Goal: Task Accomplishment & Management: Use online tool/utility

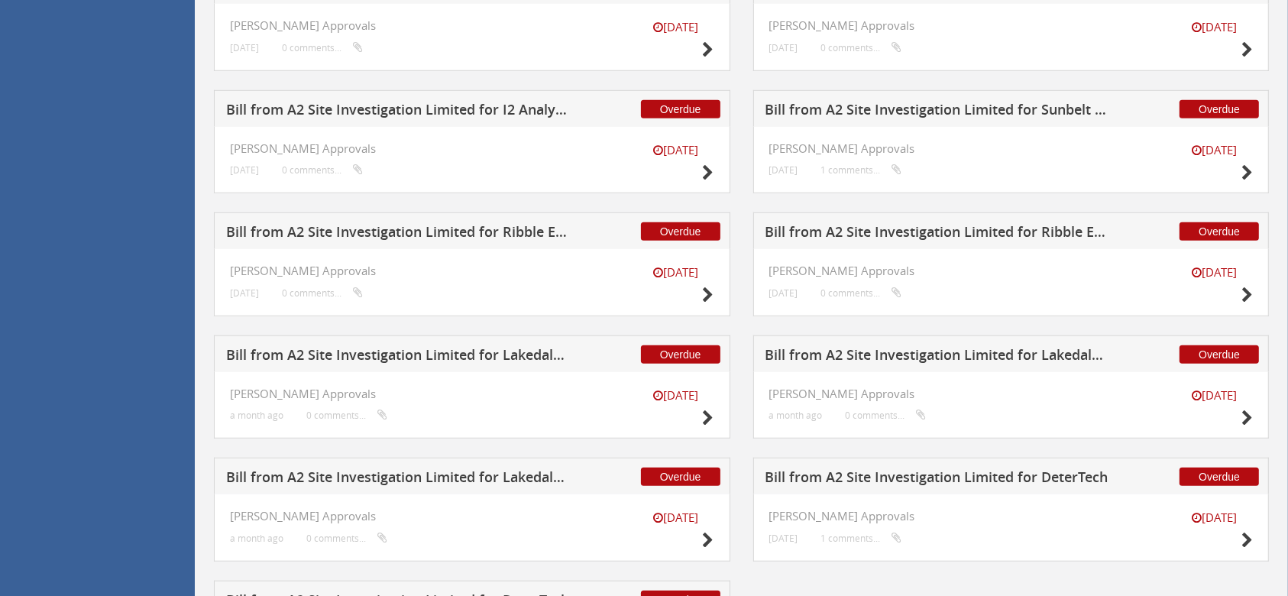
scroll to position [1063, 0]
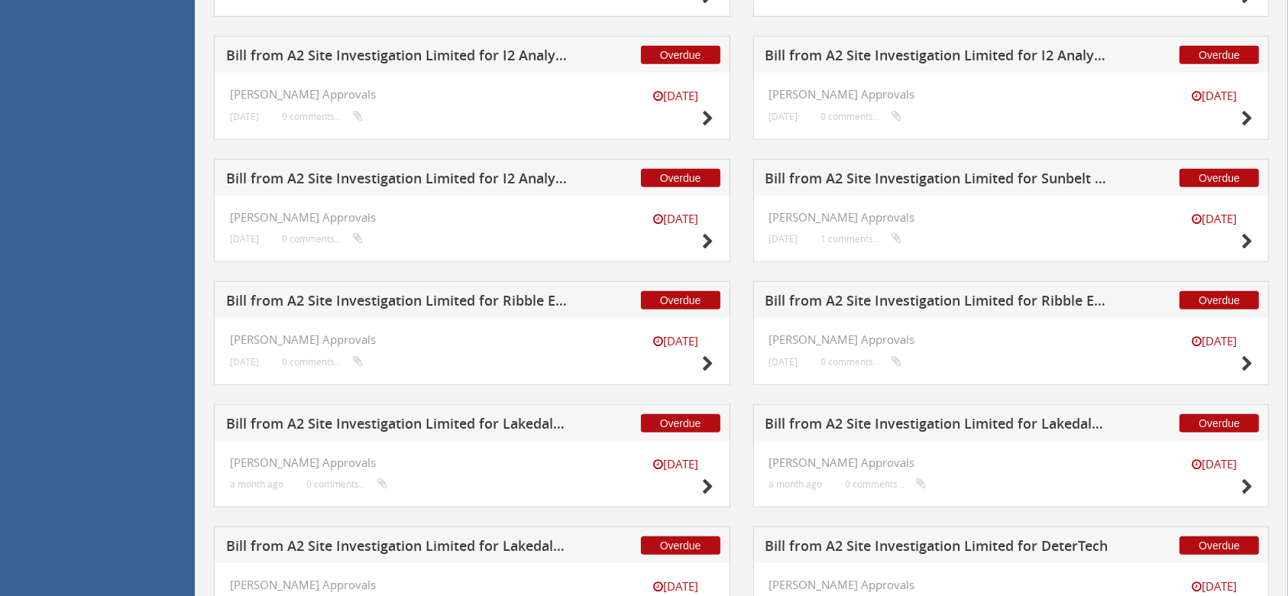
click at [473, 174] on h5 "Bill from A2 Site Investigation Limited for I2 Analytical Ltd" at bounding box center [398, 180] width 344 height 19
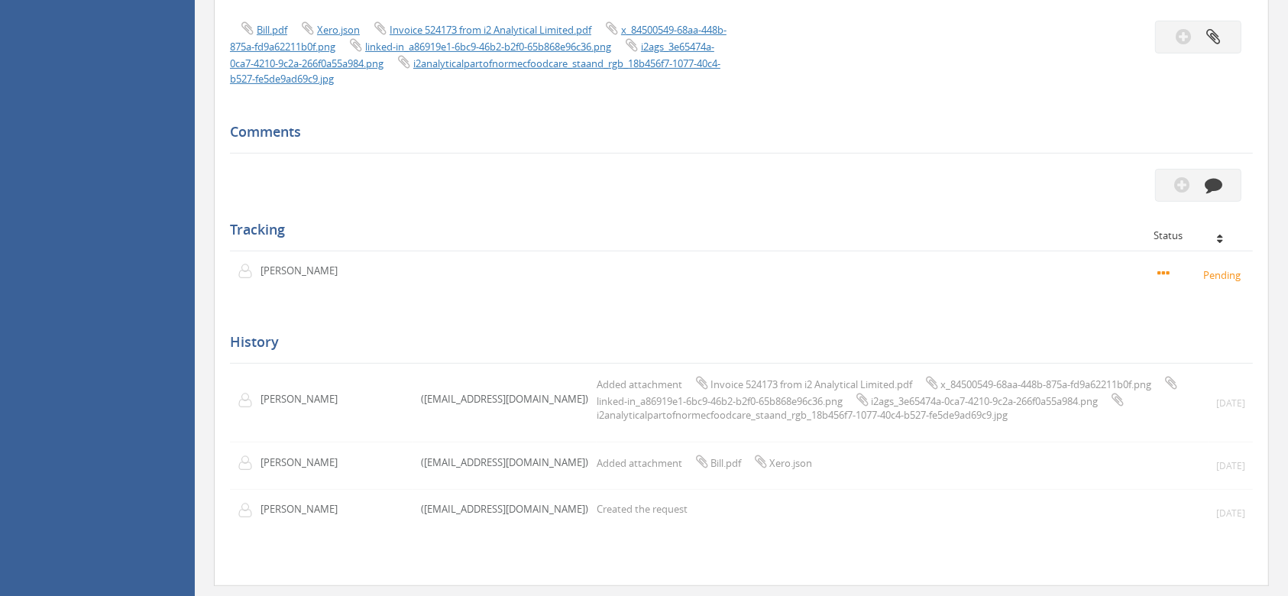
scroll to position [536, 0]
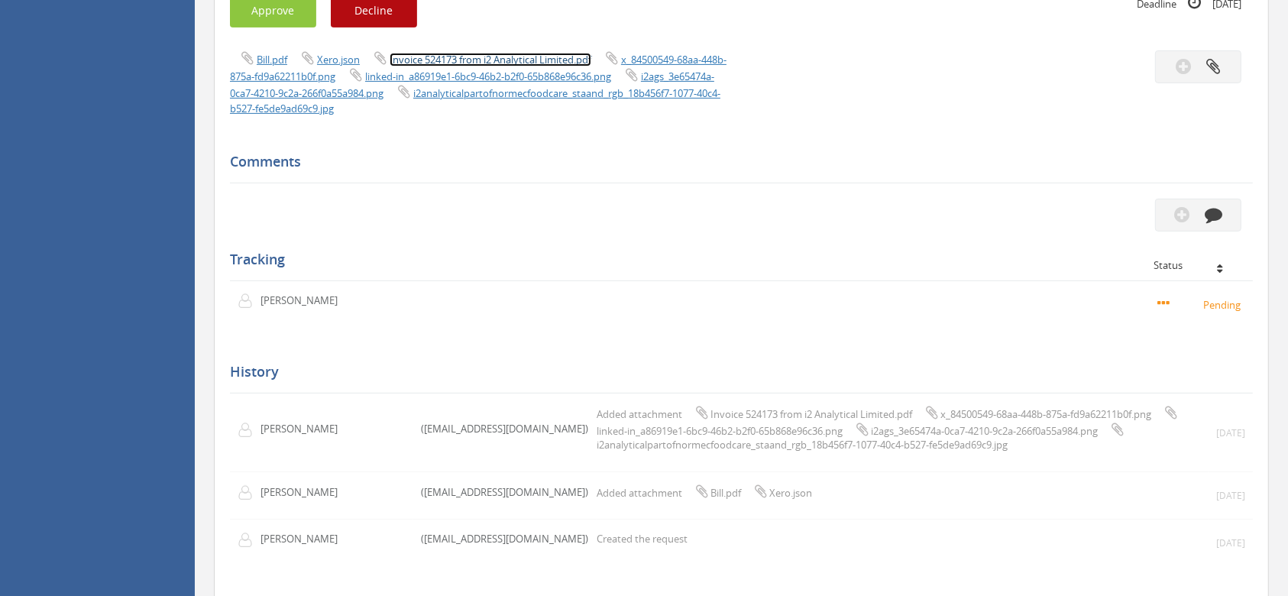
click at [512, 60] on link "Invoice 524173 from i2 Analytical Limited.pdf" at bounding box center [491, 60] width 202 height 14
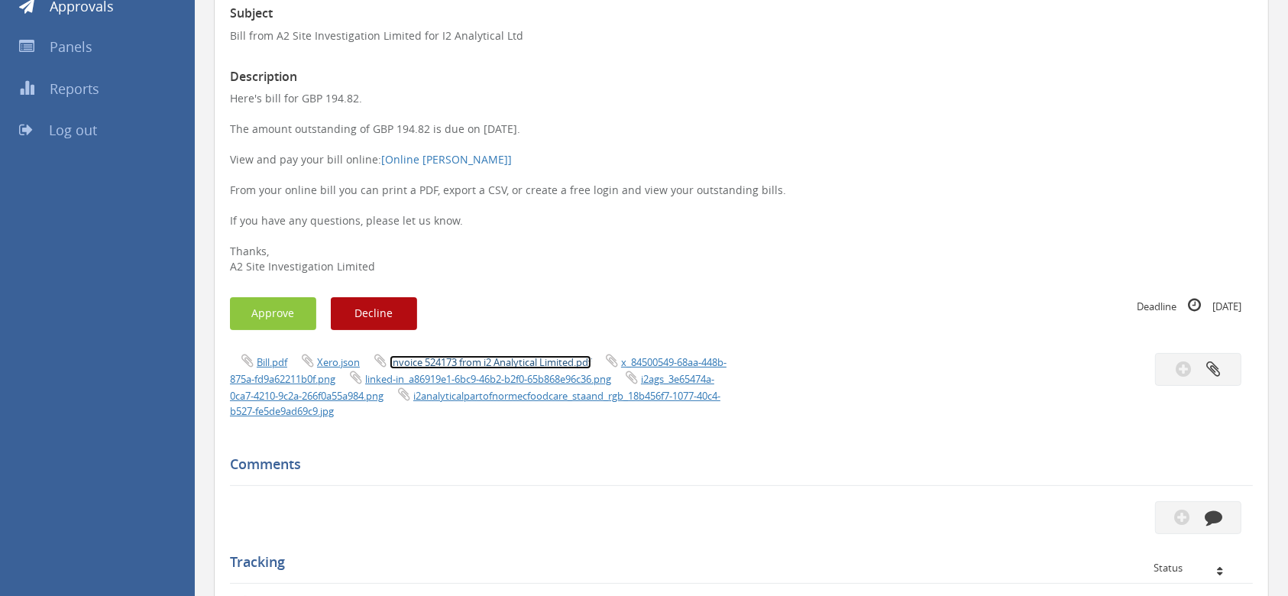
scroll to position [230, 0]
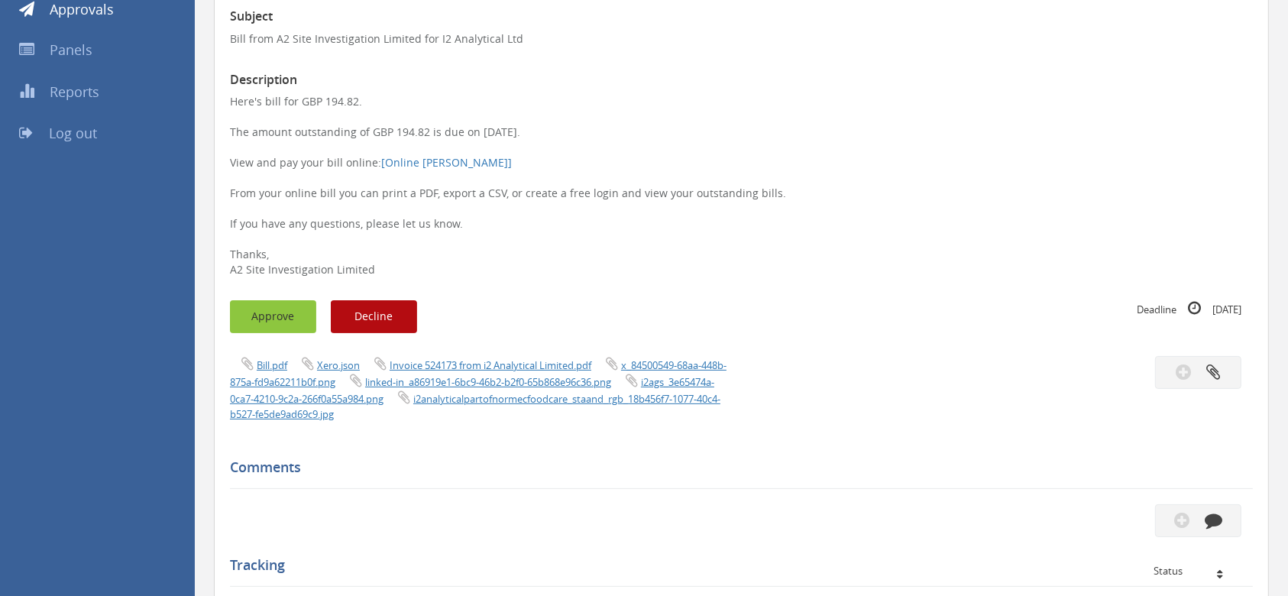
click at [293, 322] on button "Approve" at bounding box center [273, 316] width 86 height 33
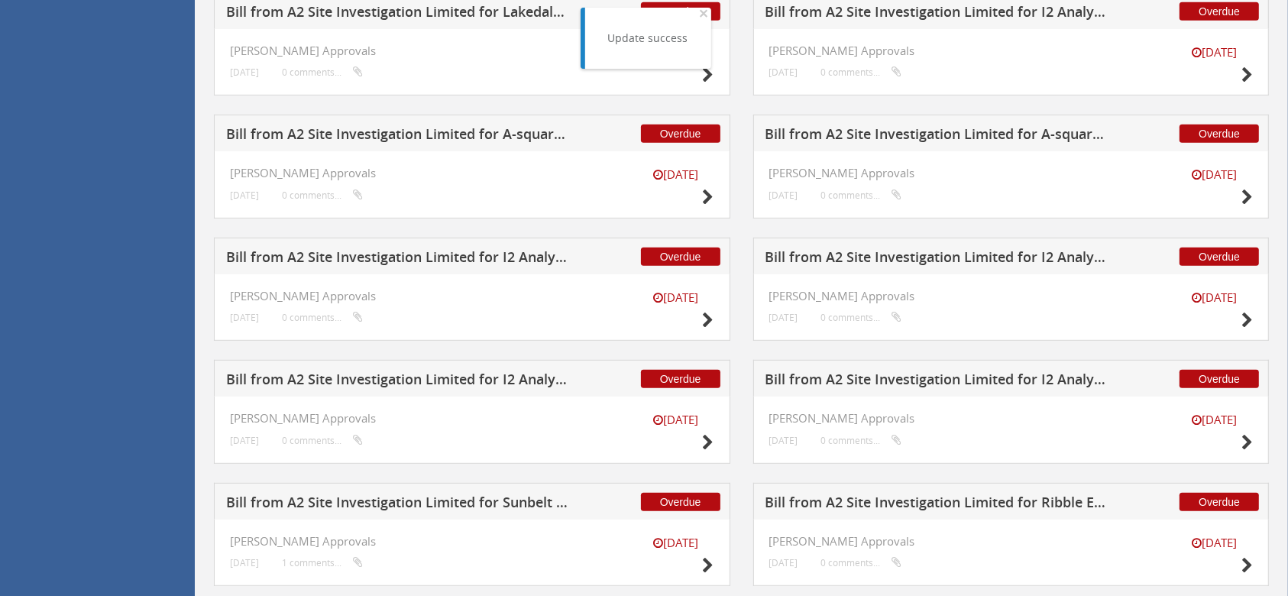
scroll to position [841, 0]
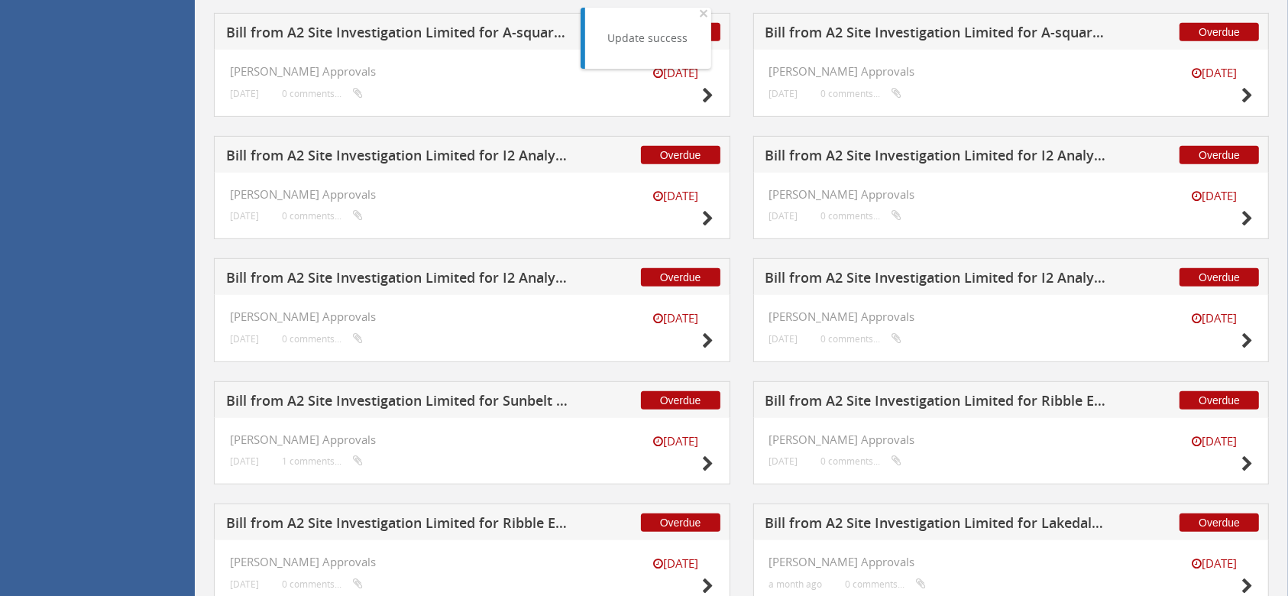
click at [868, 278] on h5 "Bill from A2 Site Investigation Limited for I2 Analytical Ltd" at bounding box center [937, 279] width 344 height 19
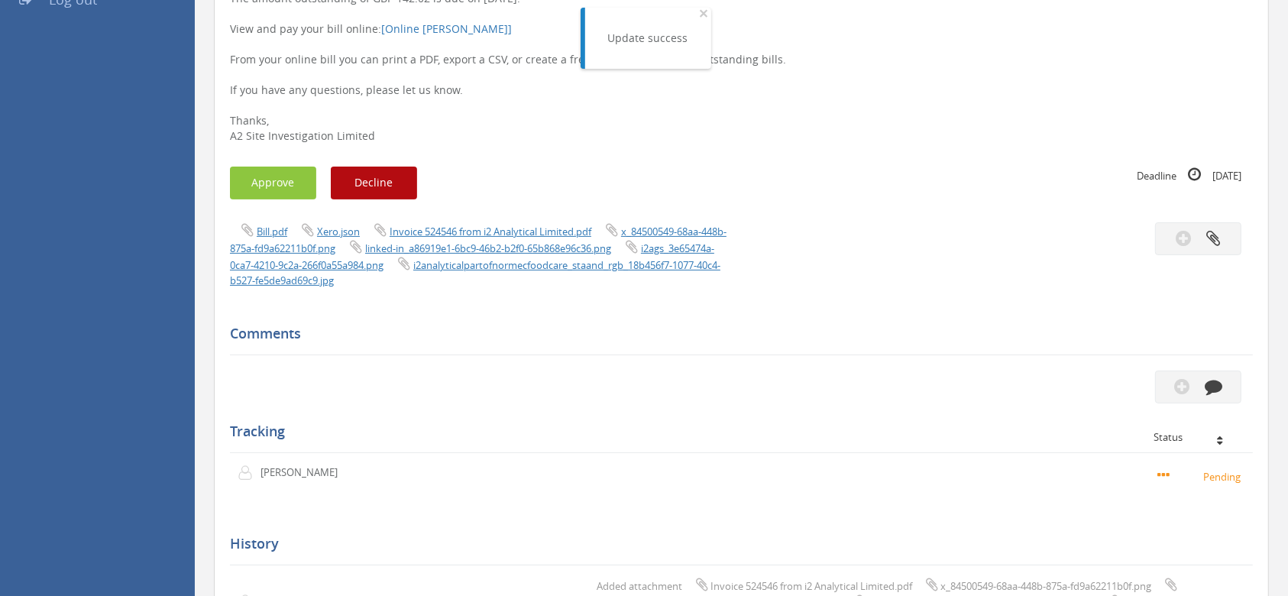
scroll to position [332, 0]
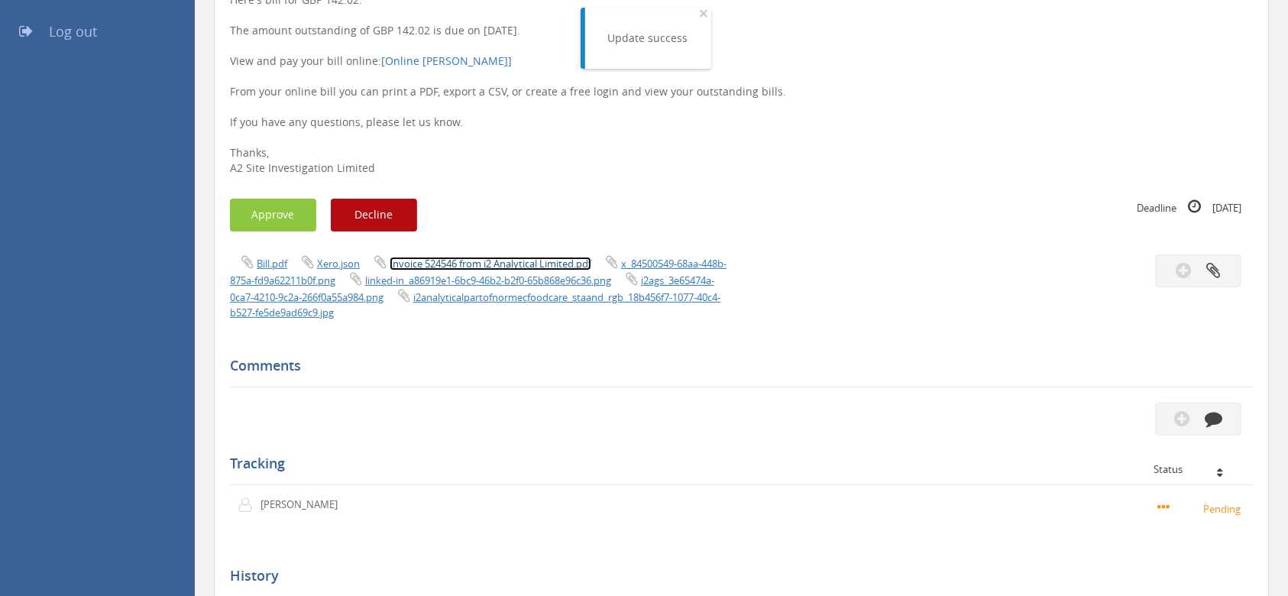
click at [516, 262] on link "Invoice 524546 from i2 Analytical Limited.pdf" at bounding box center [491, 264] width 202 height 14
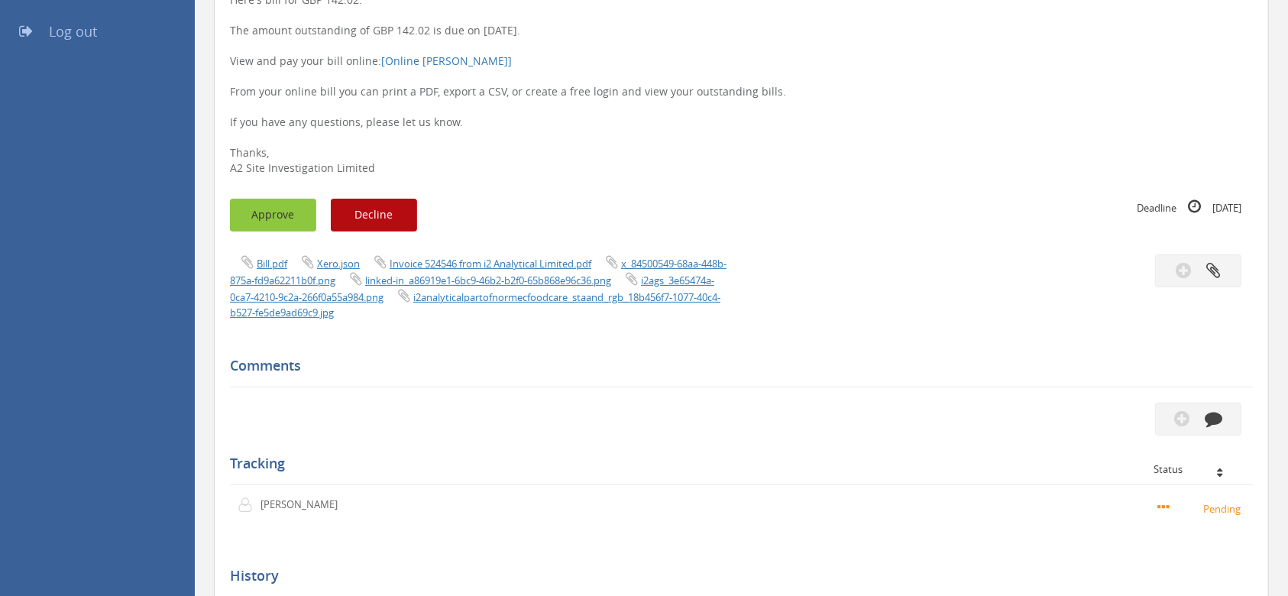
click at [281, 218] on button "Approve" at bounding box center [273, 215] width 86 height 33
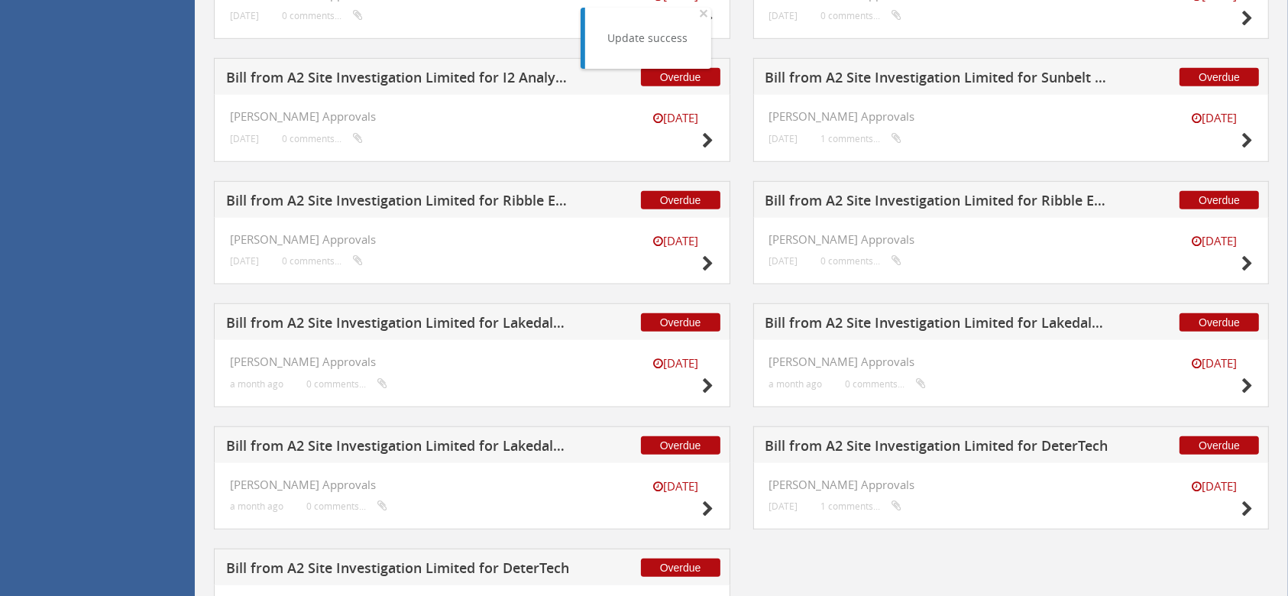
scroll to position [1045, 0]
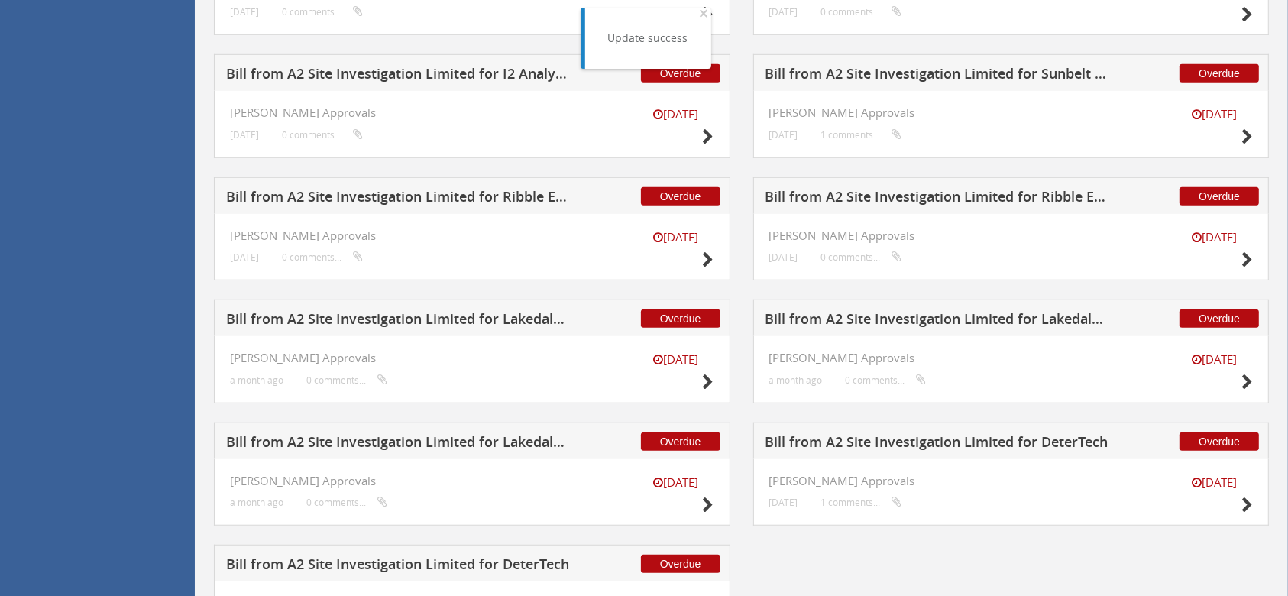
click at [512, 71] on h5 "Bill from A2 Site Investigation Limited for I2 Analytical Ltd" at bounding box center [398, 75] width 344 height 19
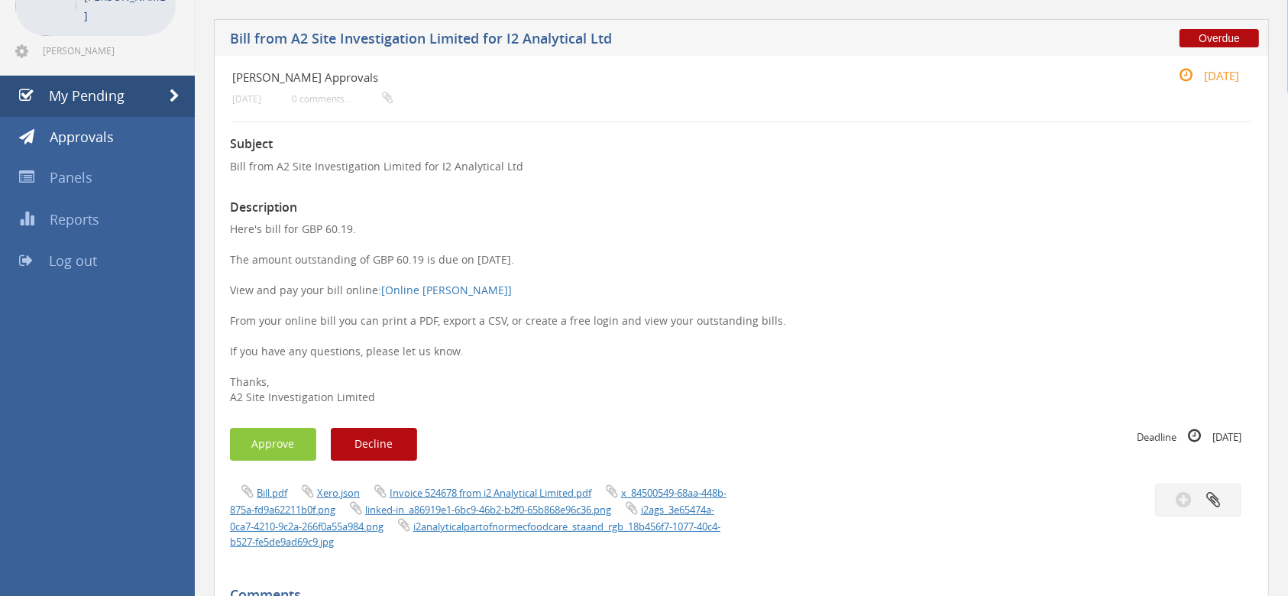
scroll to position [128, 0]
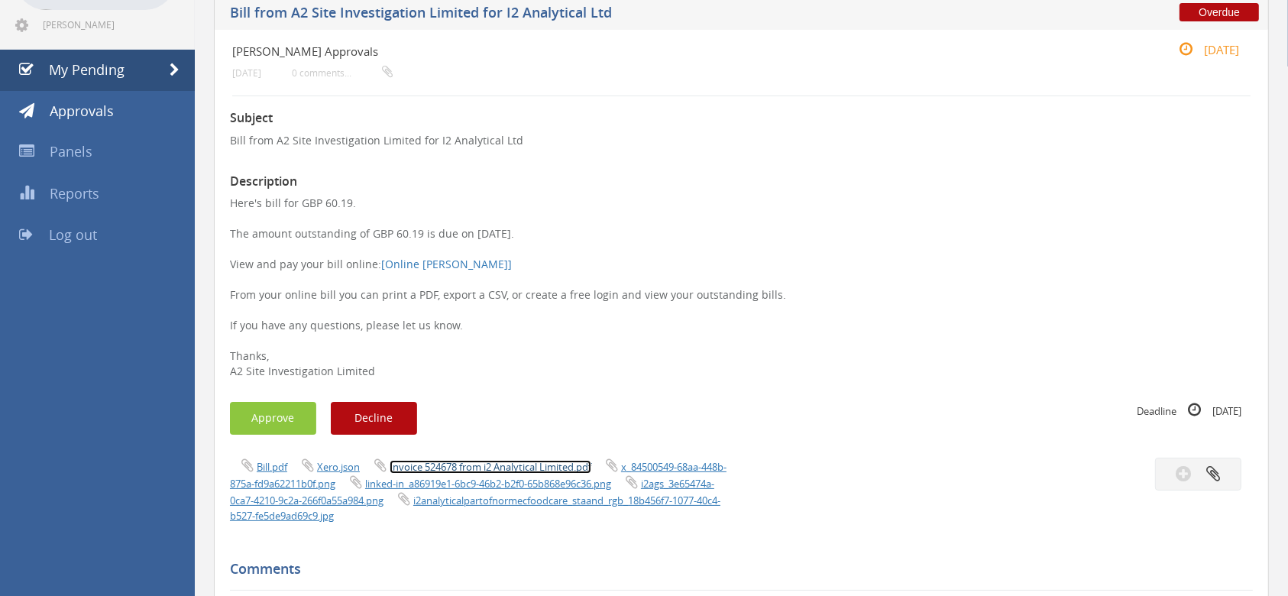
click at [478, 465] on link "Invoice 524678 from i2 Analytical Limited.pdf" at bounding box center [491, 467] width 202 height 14
click at [275, 409] on button "Approve" at bounding box center [273, 418] width 86 height 33
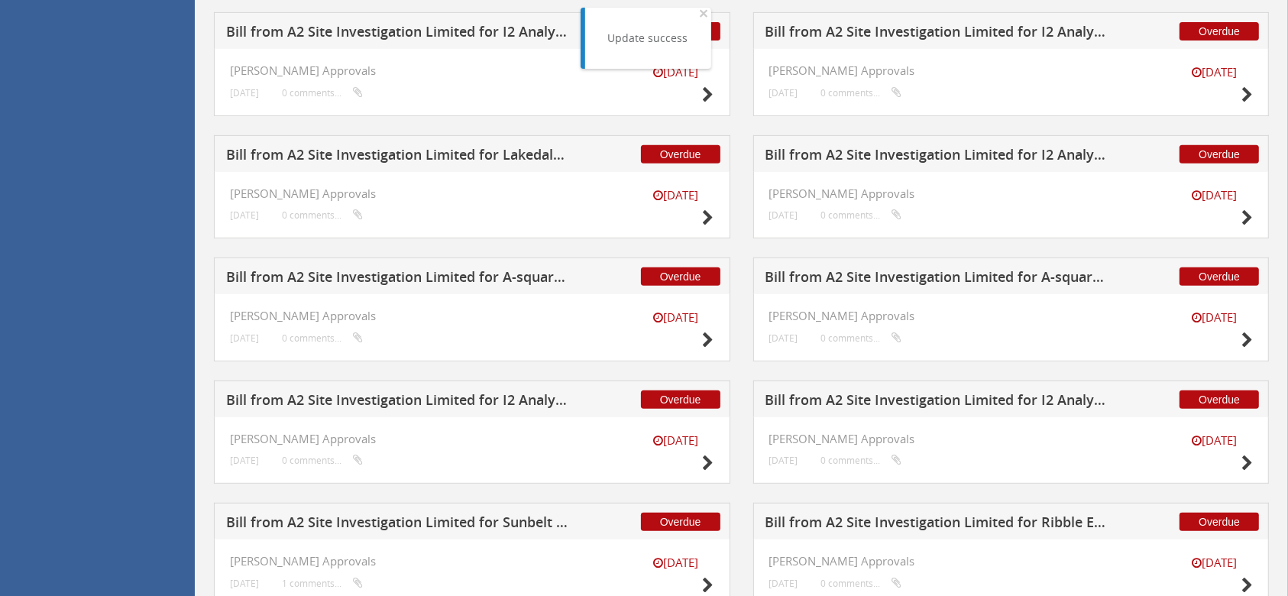
scroll to position [637, 0]
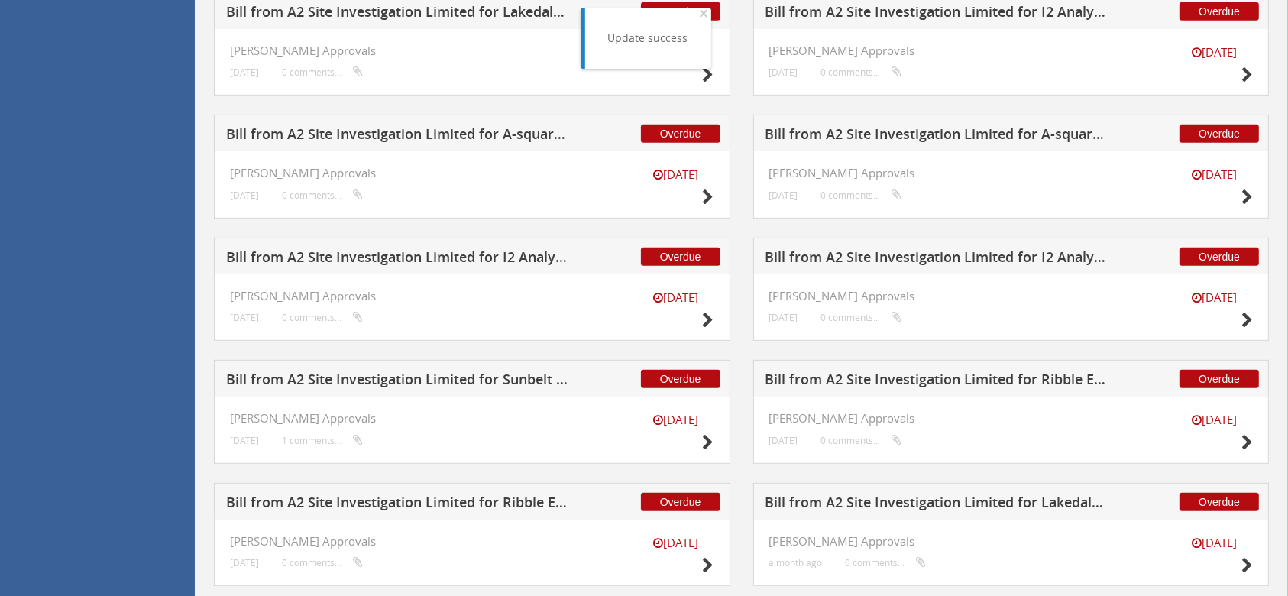
click at [885, 263] on h5 "Bill from A2 Site Investigation Limited for I2 Analytical Ltd" at bounding box center [937, 259] width 344 height 19
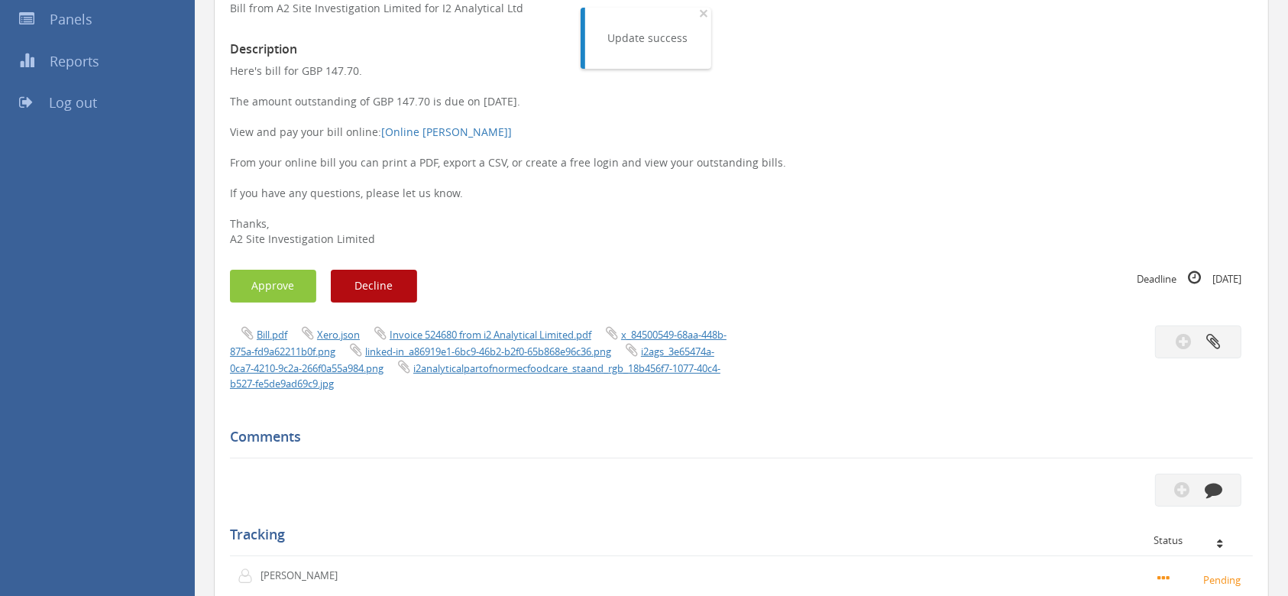
scroll to position [230, 0]
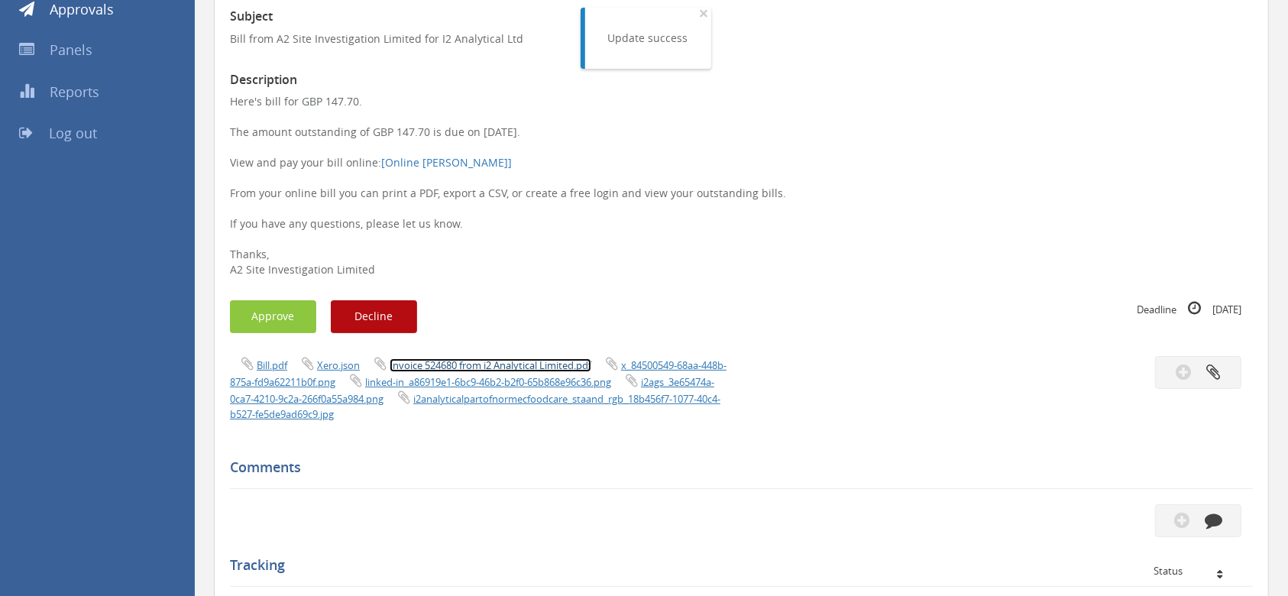
click at [484, 361] on link "Invoice 524680 from i2 Analytical Limited.pdf" at bounding box center [491, 365] width 202 height 14
click at [290, 318] on button "Approve" at bounding box center [273, 316] width 86 height 33
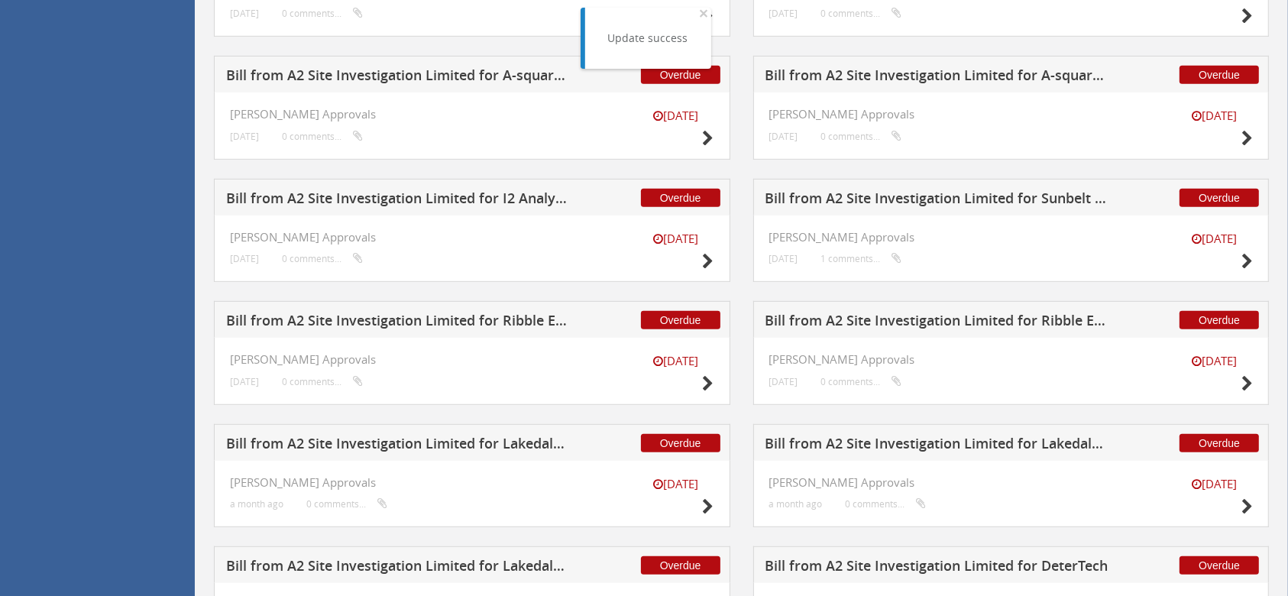
scroll to position [841, 0]
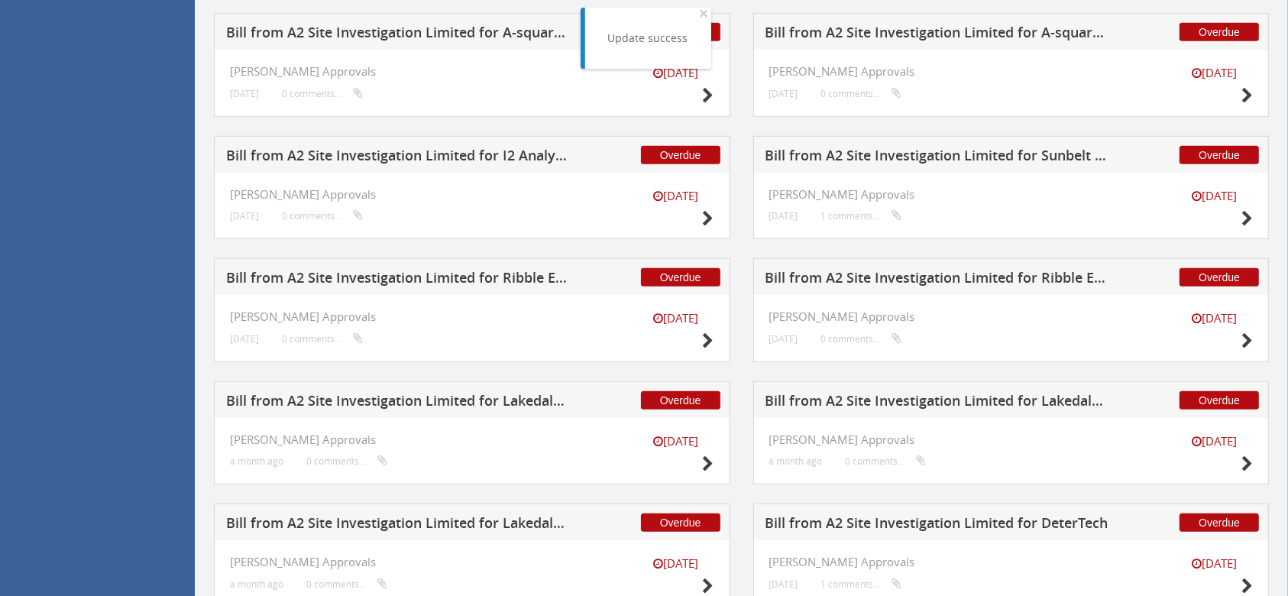
click at [460, 154] on h5 "Bill from A2 Site Investigation Limited for I2 Analytical Ltd" at bounding box center [398, 157] width 344 height 19
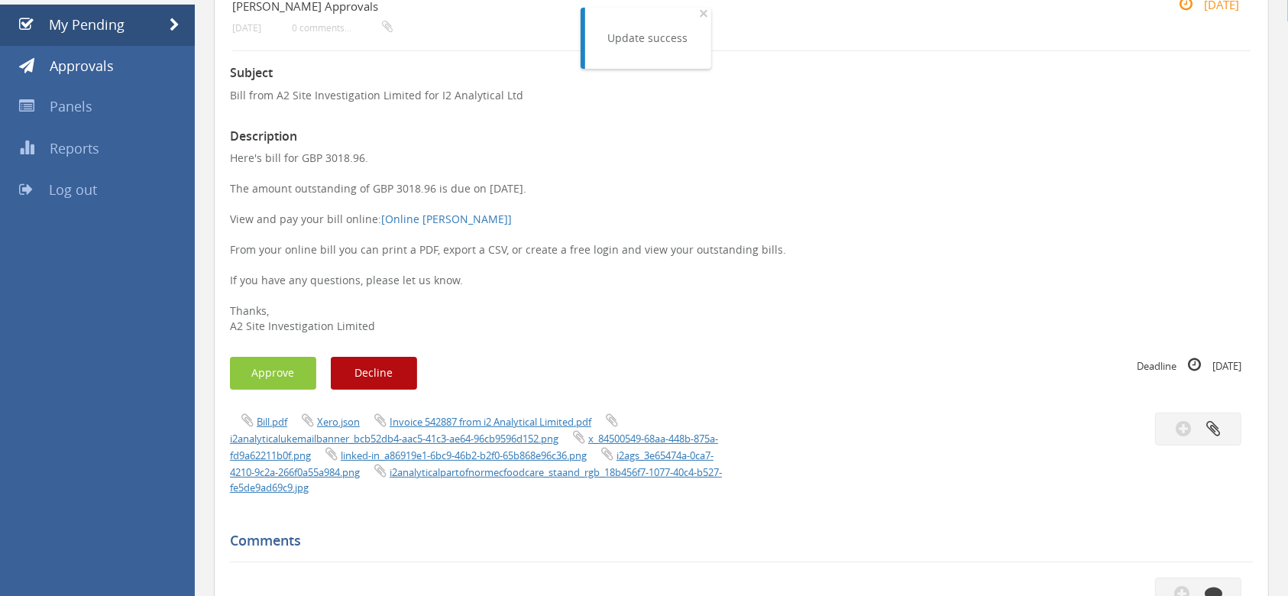
scroll to position [161, 0]
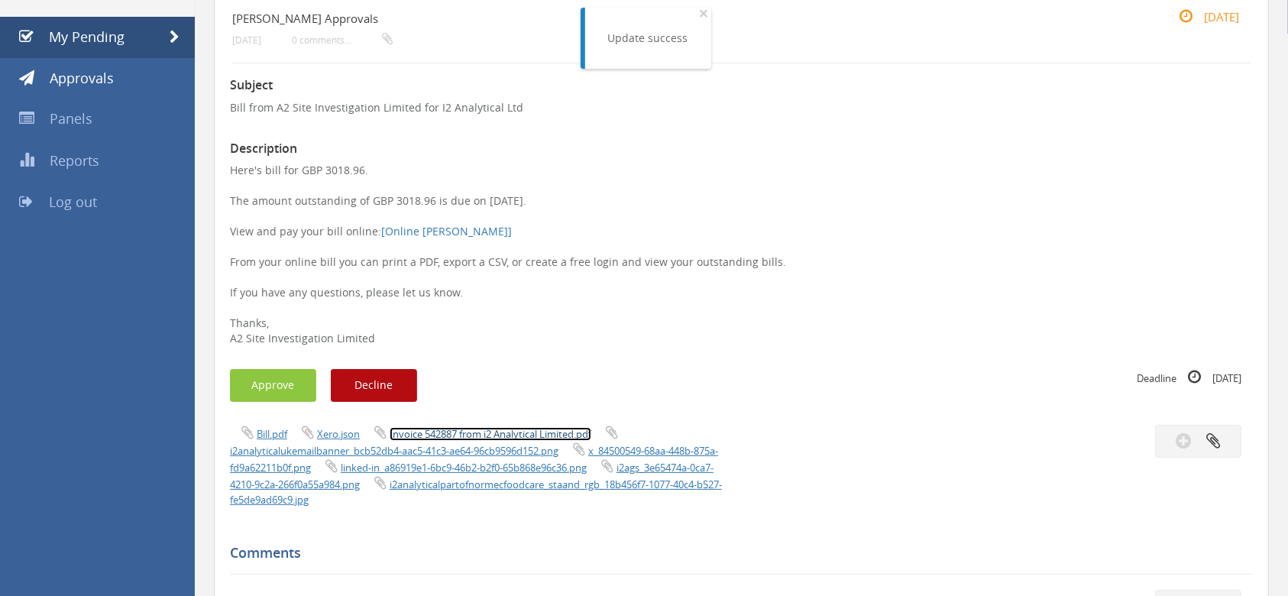
click at [468, 432] on link "Invoice 542887 from i2 Analytical Limited.pdf" at bounding box center [491, 434] width 202 height 14
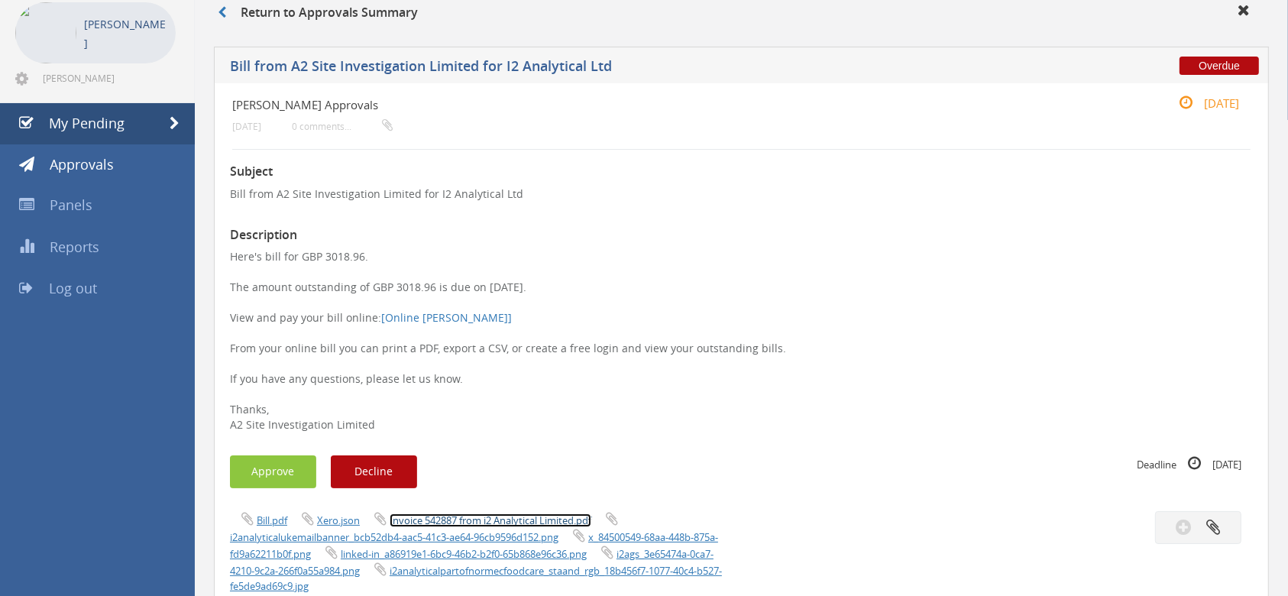
scroll to position [0, 0]
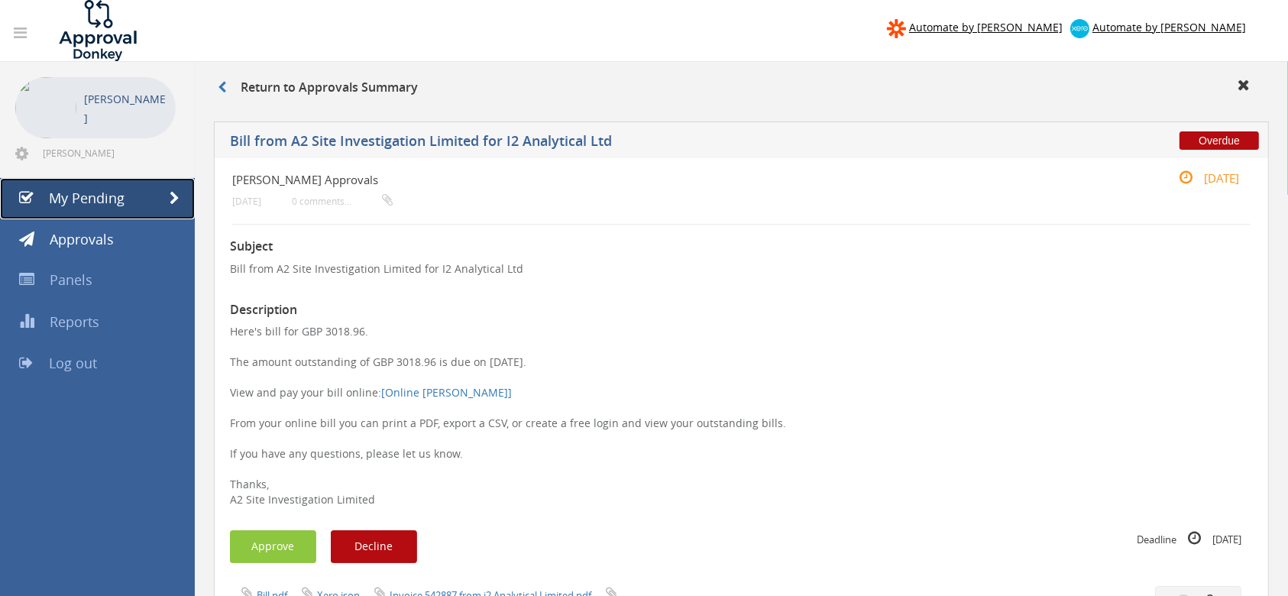
click at [111, 197] on span "My Pending" at bounding box center [87, 198] width 76 height 18
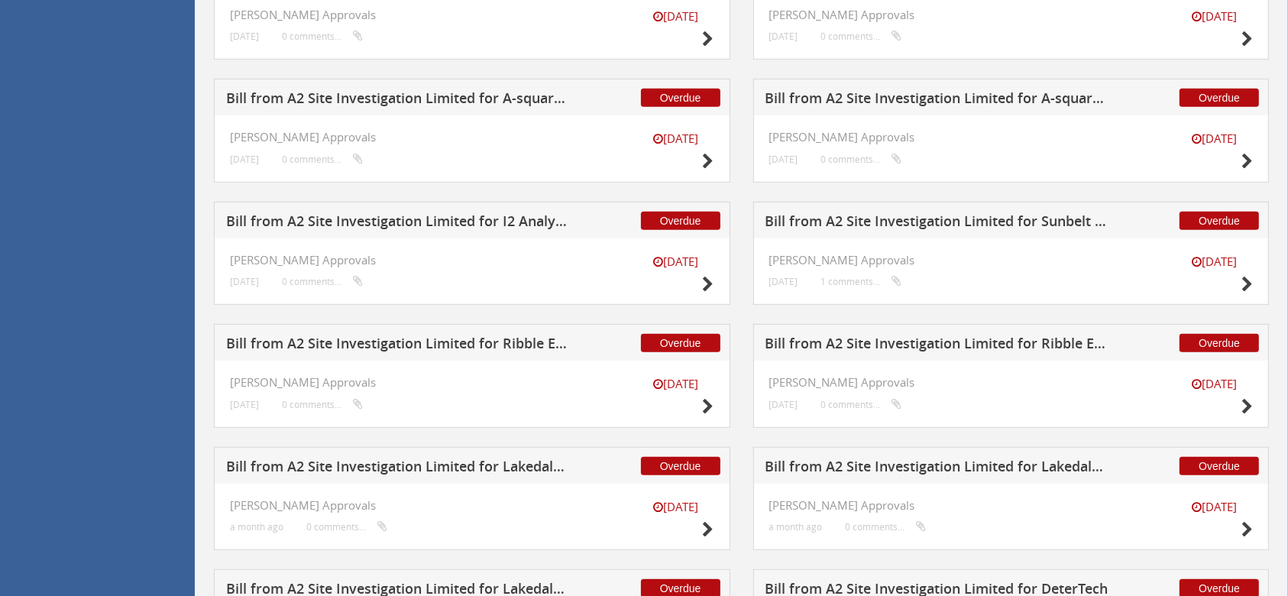
scroll to position [717, 0]
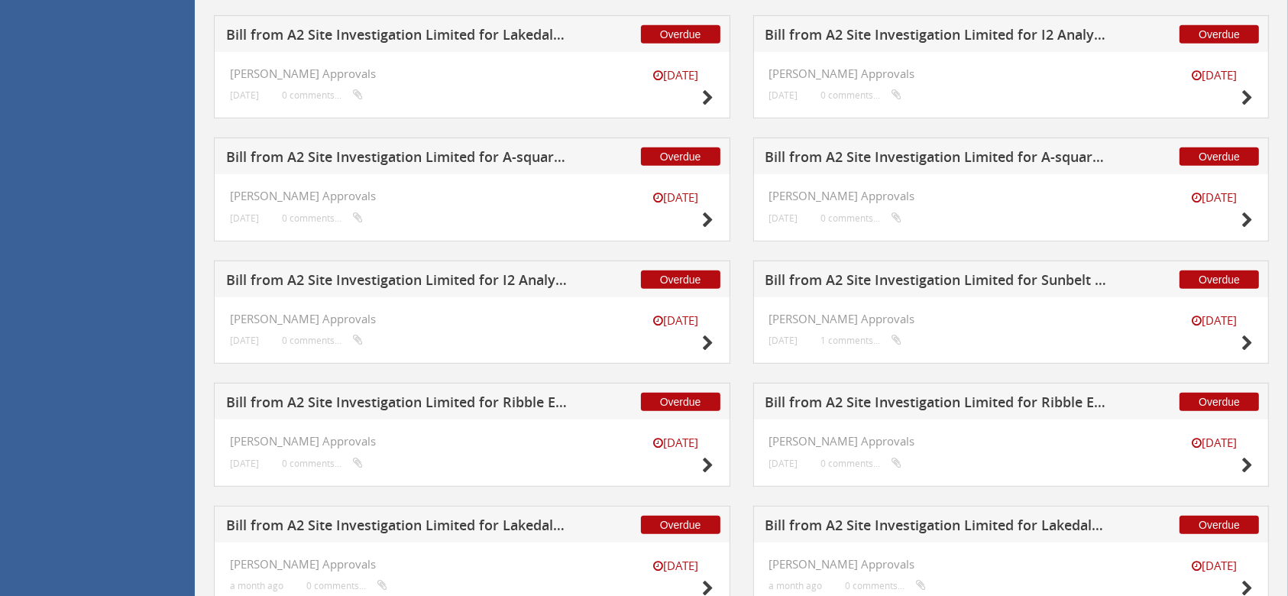
click at [828, 167] on h5 "Bill from A2 Site Investigation Limited for A-squared Studio Engineers" at bounding box center [937, 159] width 344 height 19
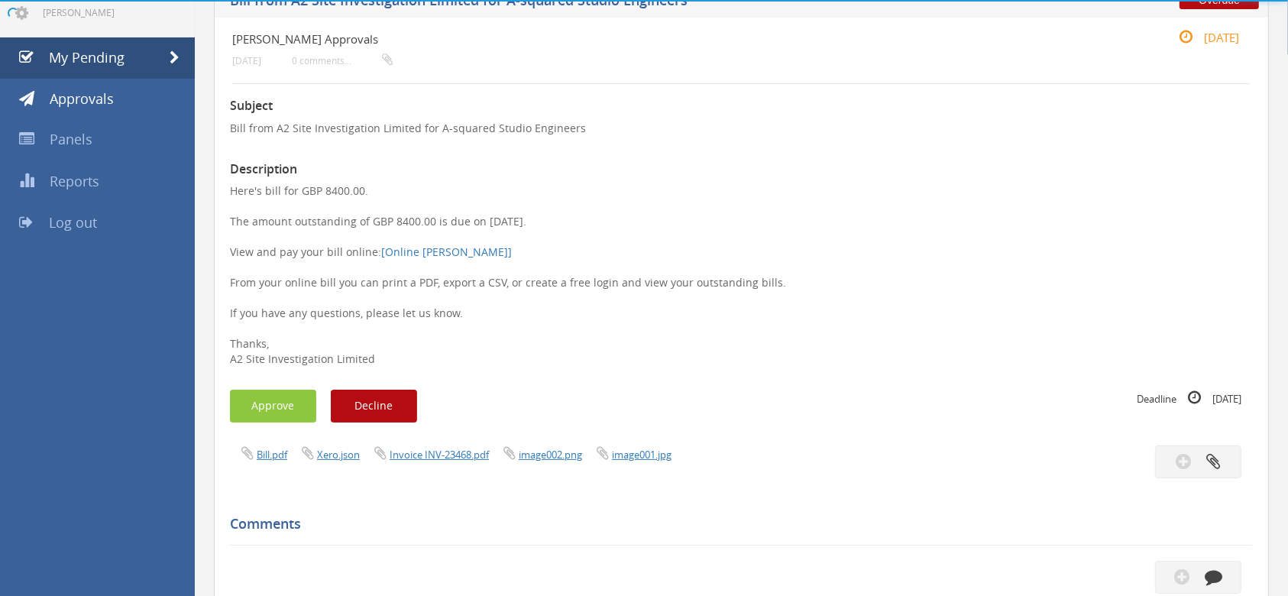
scroll to position [542, 0]
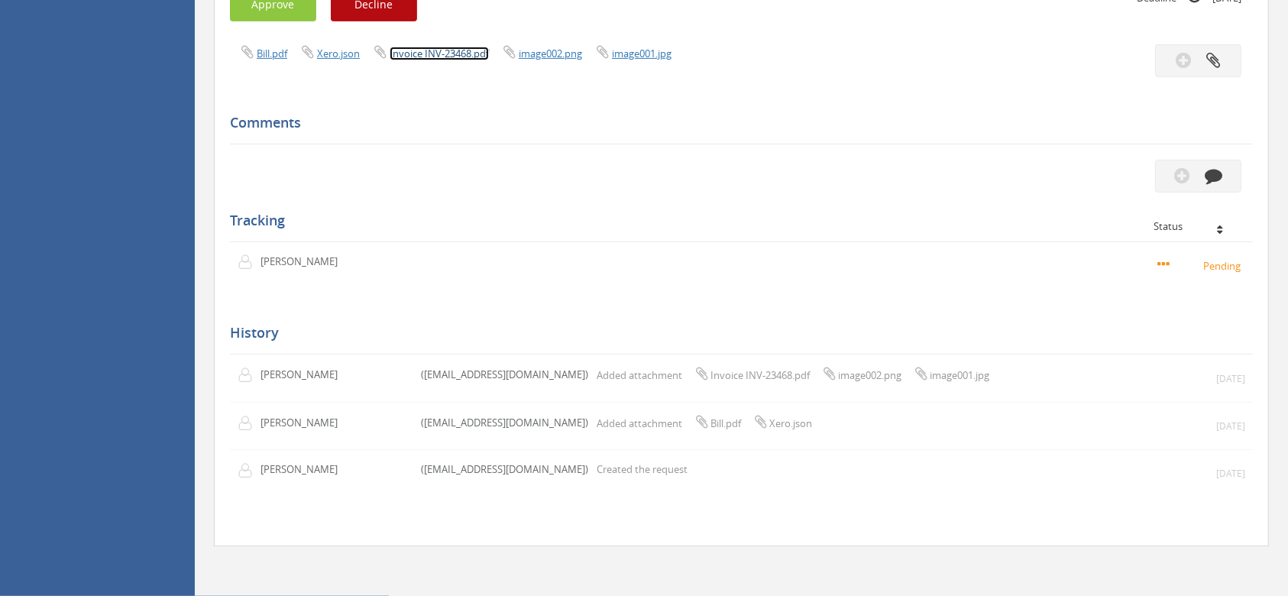
click at [439, 50] on link "Invoice INV-23468.pdf" at bounding box center [439, 54] width 99 height 14
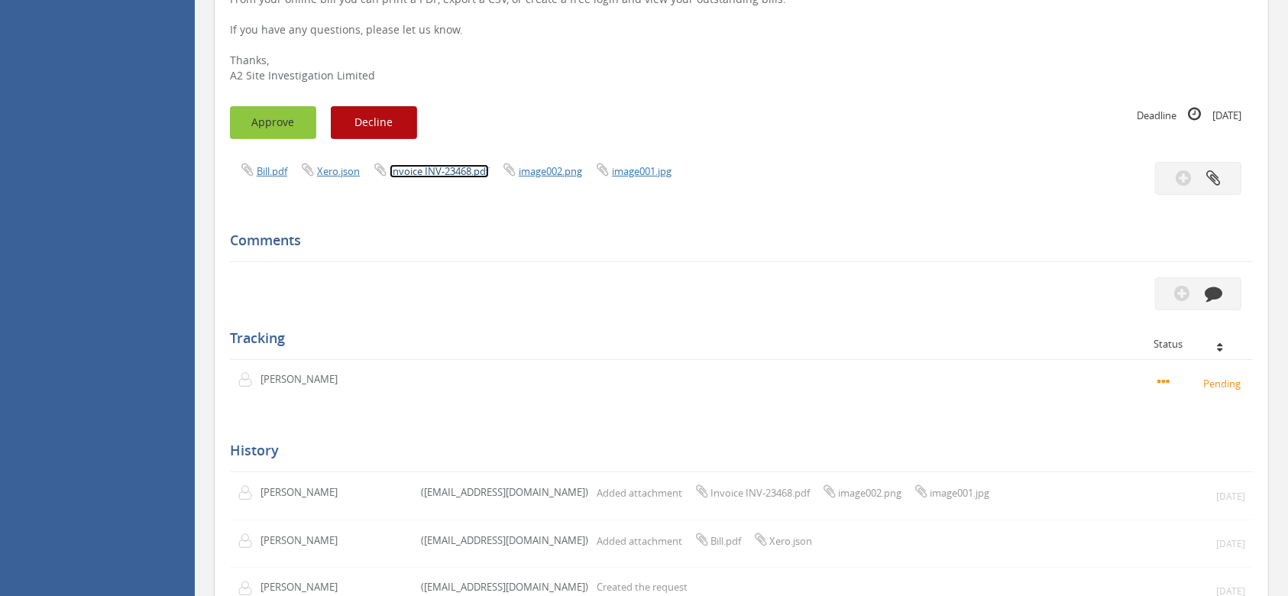
scroll to position [338, 0]
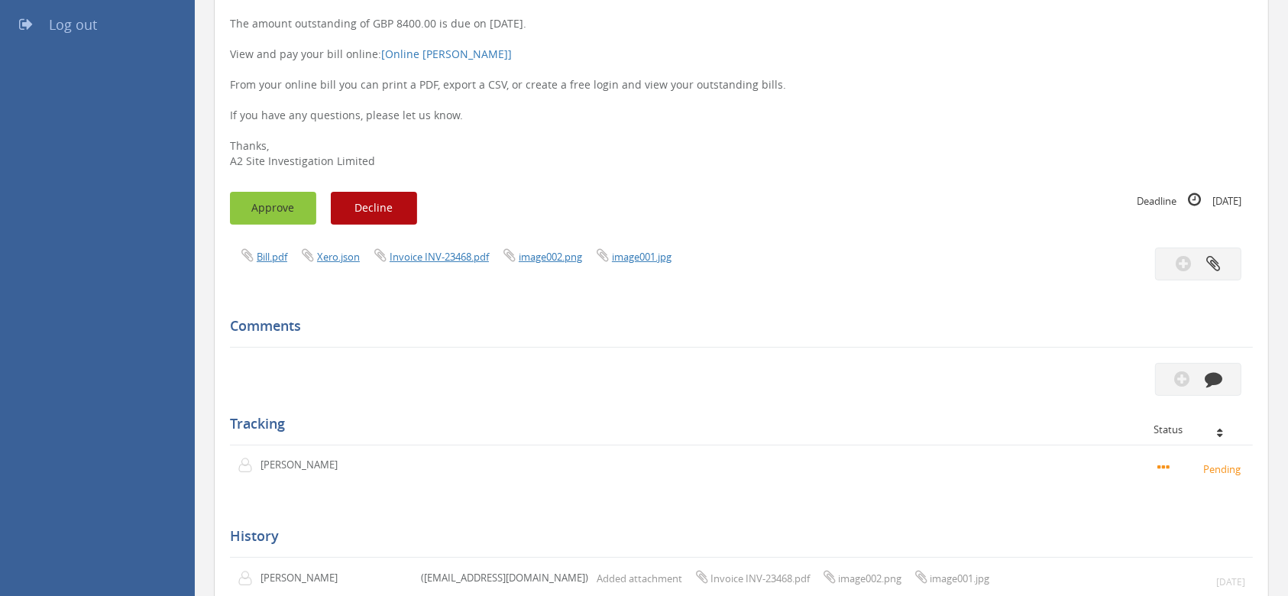
click at [260, 209] on button "Approve" at bounding box center [273, 208] width 86 height 33
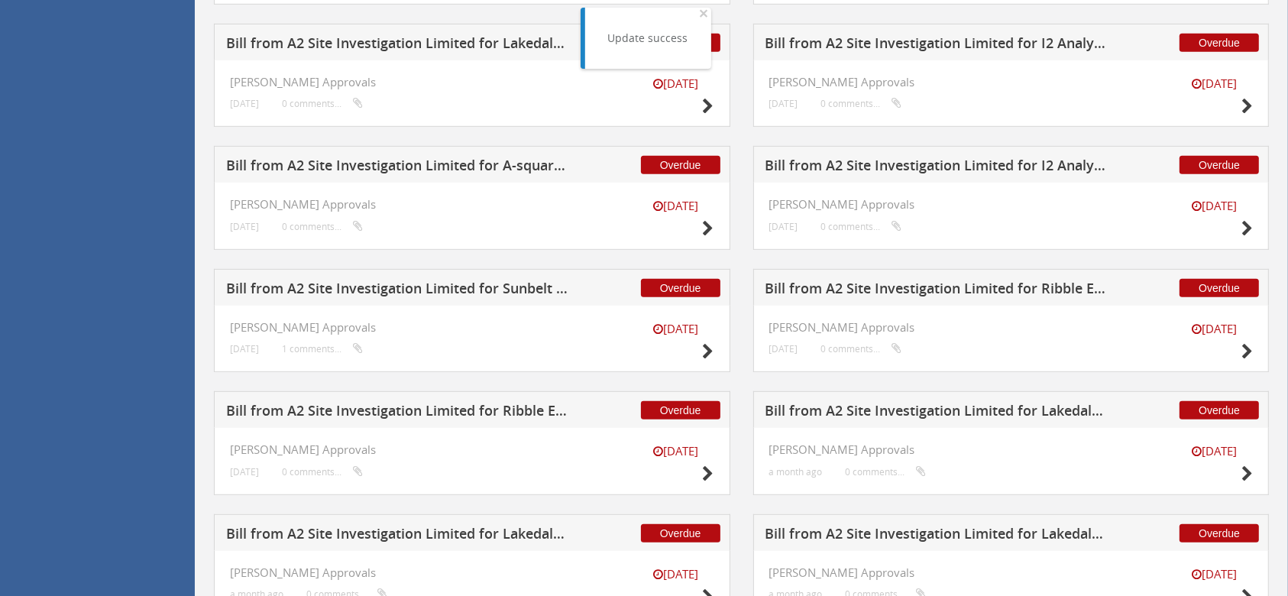
scroll to position [697, 0]
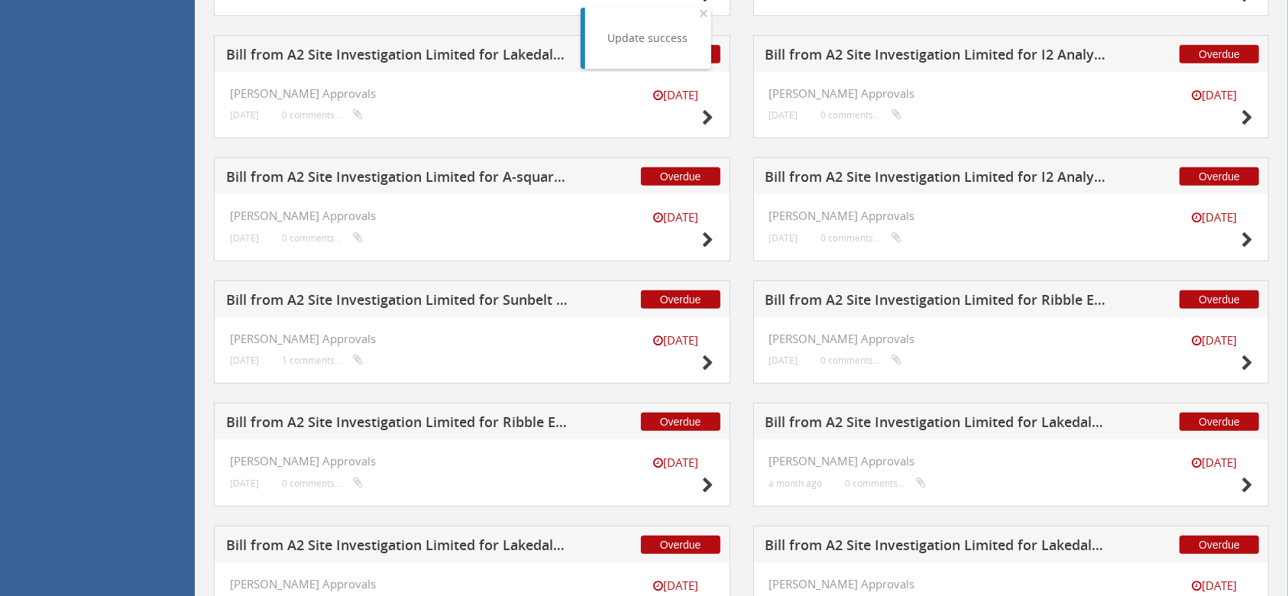
click at [484, 172] on h5 "Bill from A2 Site Investigation Limited for A-squared Studio Engineers" at bounding box center [398, 179] width 344 height 19
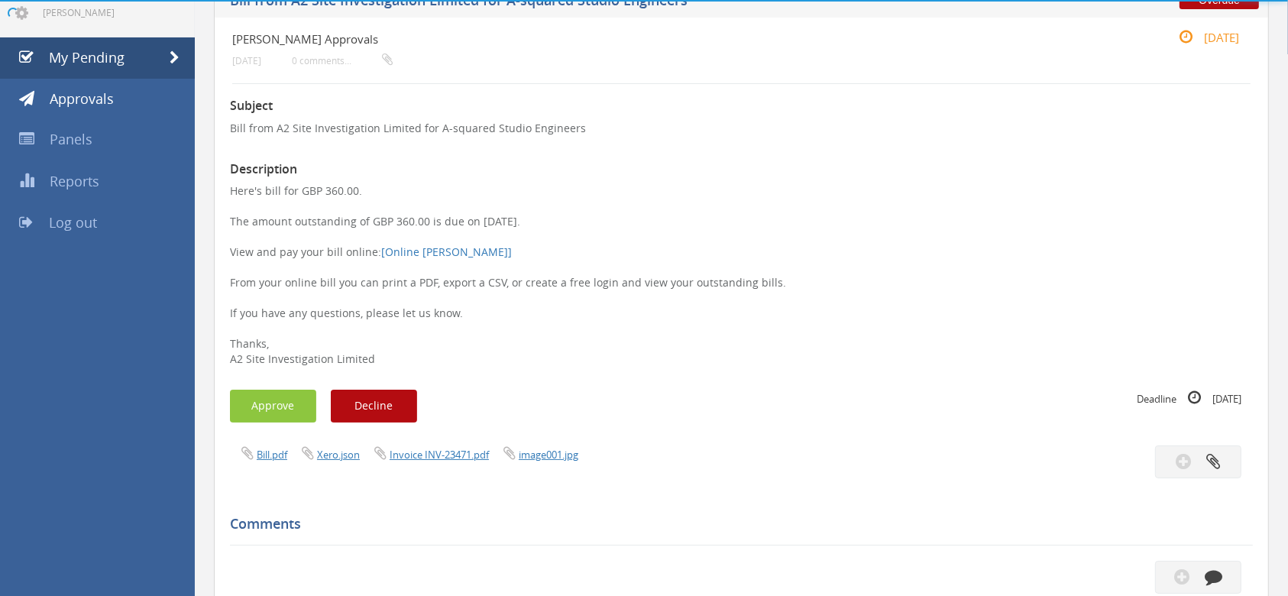
scroll to position [542, 0]
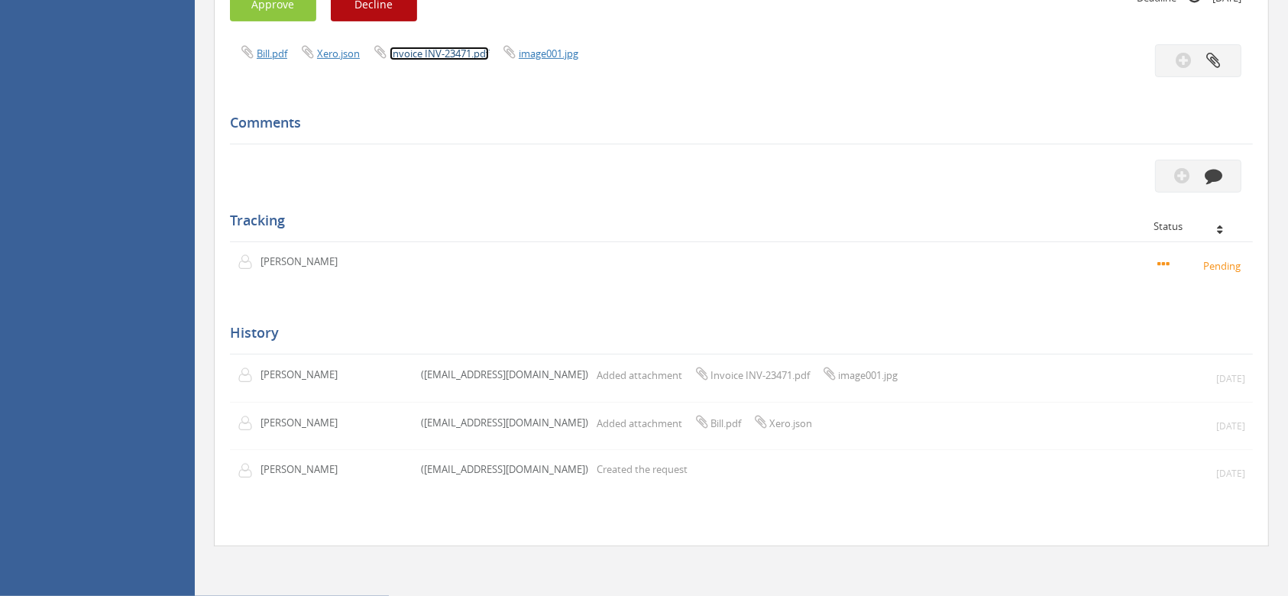
click at [445, 53] on link "Invoice INV-23471.pdf" at bounding box center [439, 54] width 99 height 14
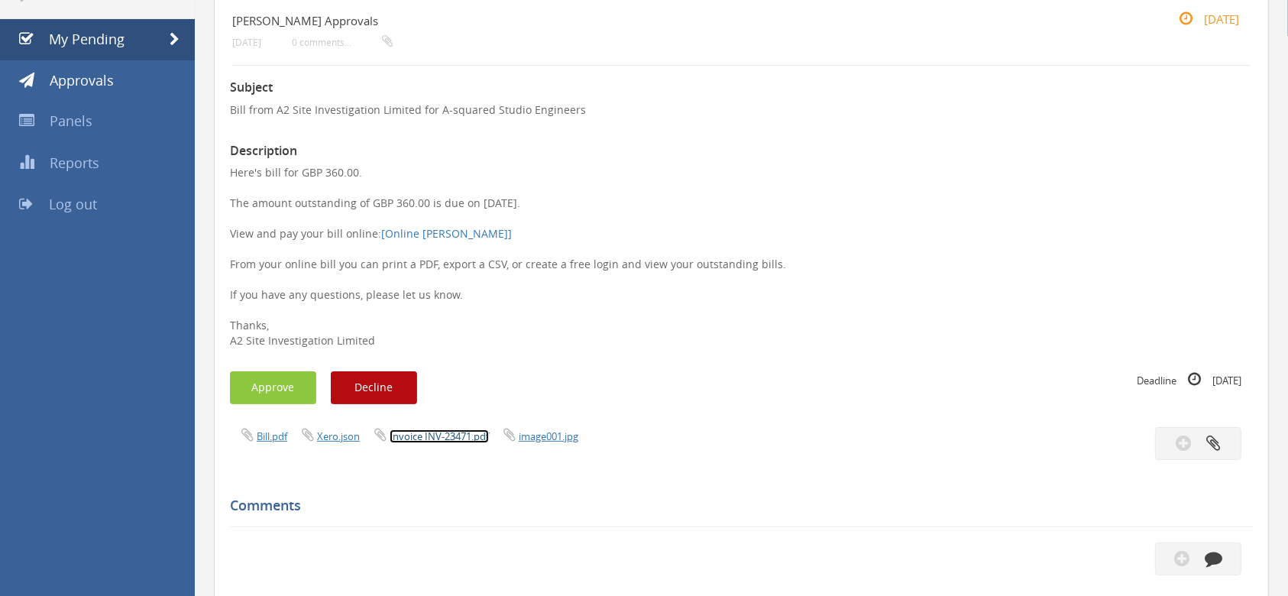
scroll to position [134, 0]
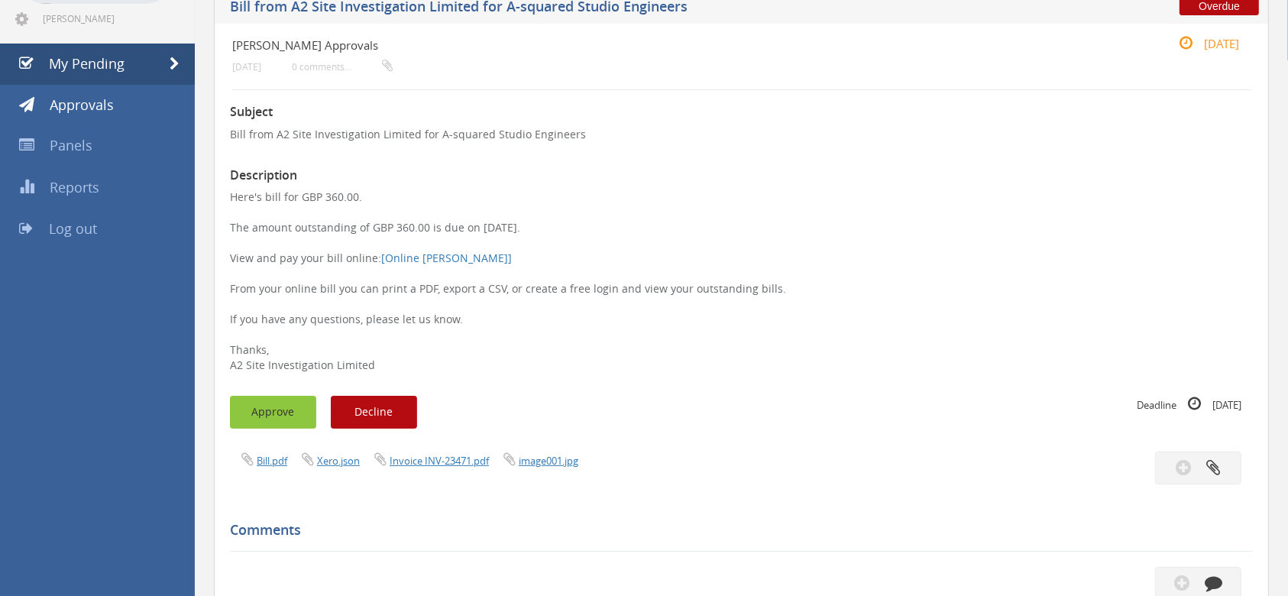
click at [271, 421] on button "Approve" at bounding box center [273, 412] width 86 height 33
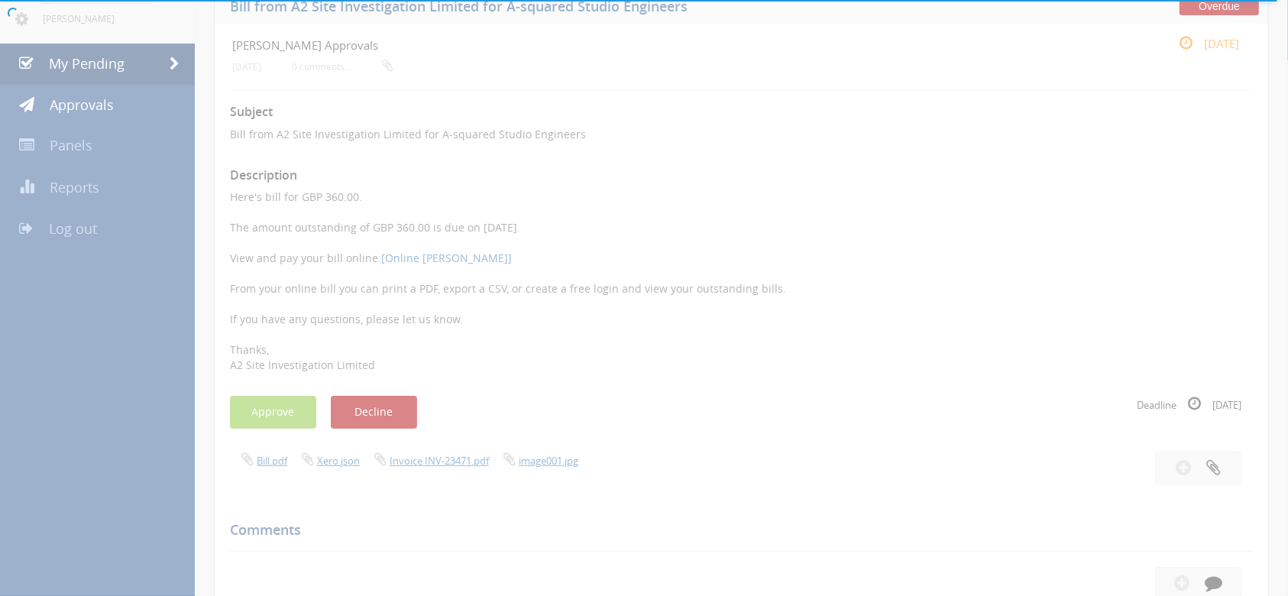
click at [856, 444] on div at bounding box center [644, 298] width 1288 height 596
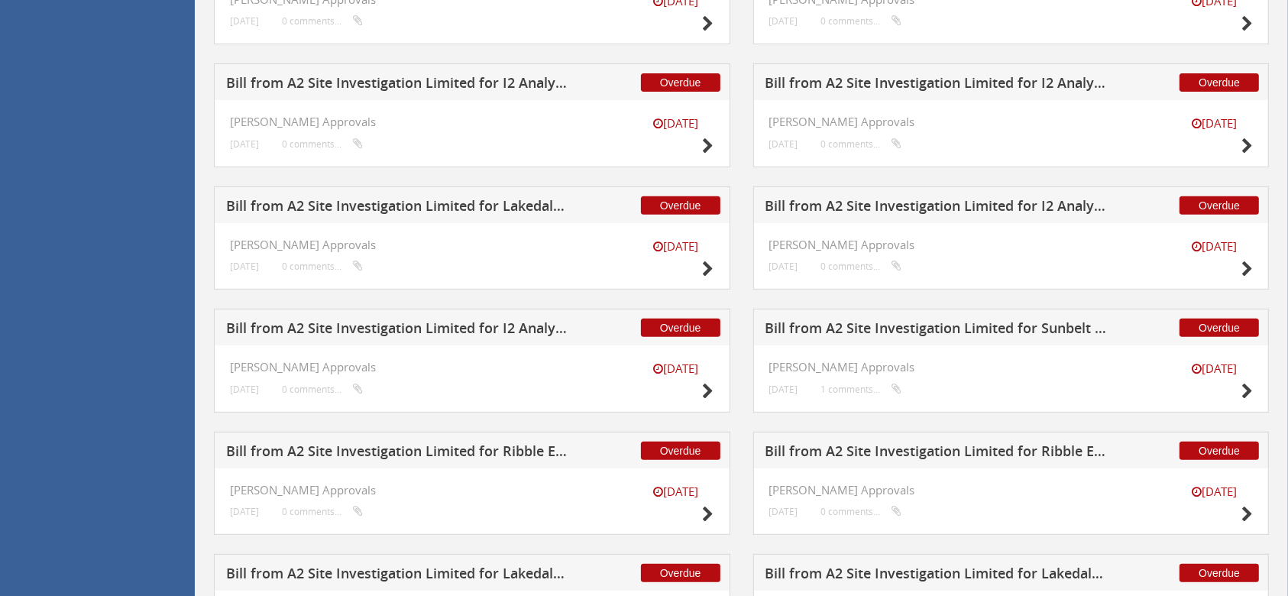
scroll to position [644, 0]
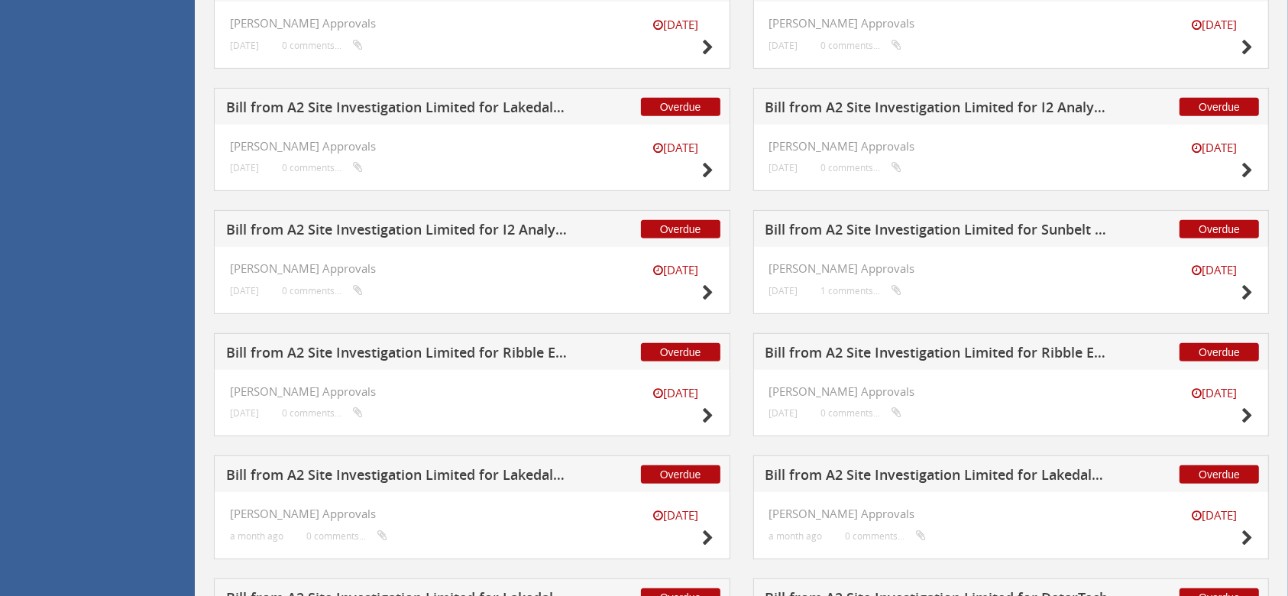
click at [924, 102] on h5 "Bill from A2 Site Investigation Limited for I2 Analytical Ltd" at bounding box center [937, 109] width 344 height 19
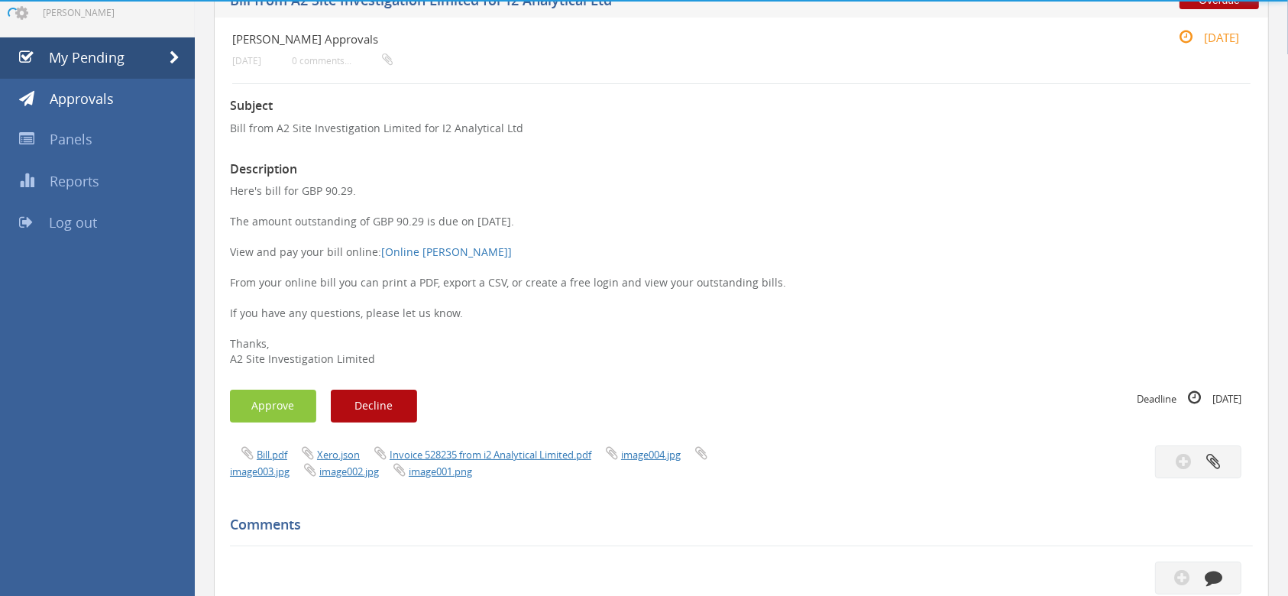
scroll to position [565, 0]
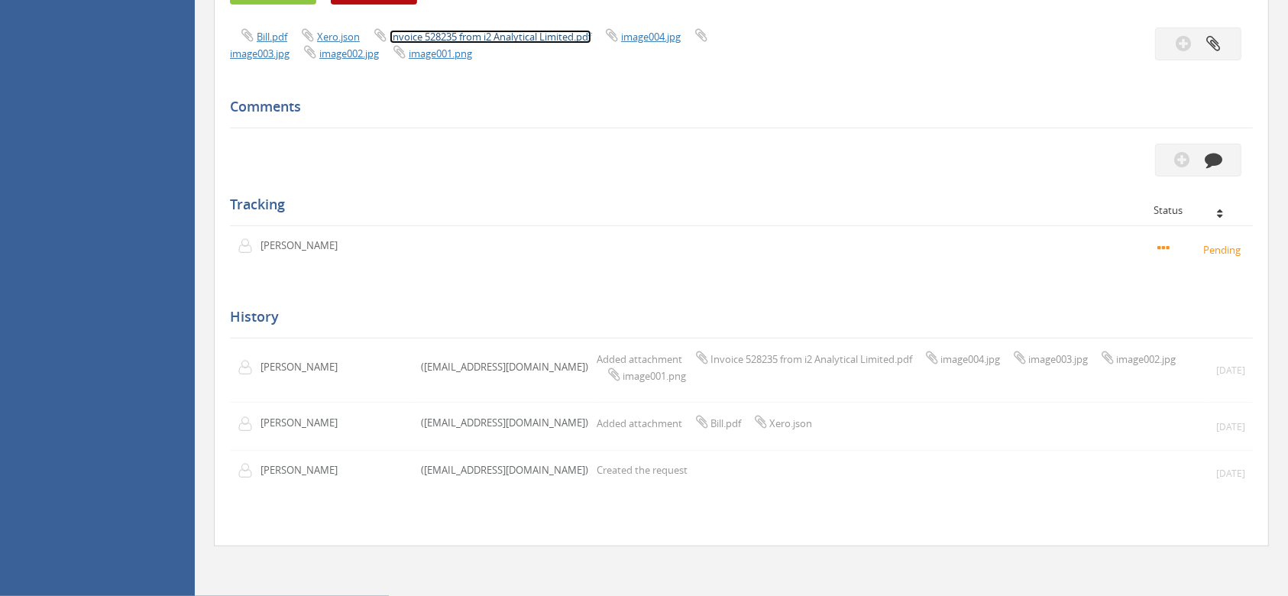
click at [492, 29] on span "Invoice 528235 from i2 Analytical Limited.pdf" at bounding box center [478, 36] width 231 height 15
click at [507, 30] on link "Invoice 528235 from i2 Analytical Limited.pdf" at bounding box center [491, 37] width 202 height 14
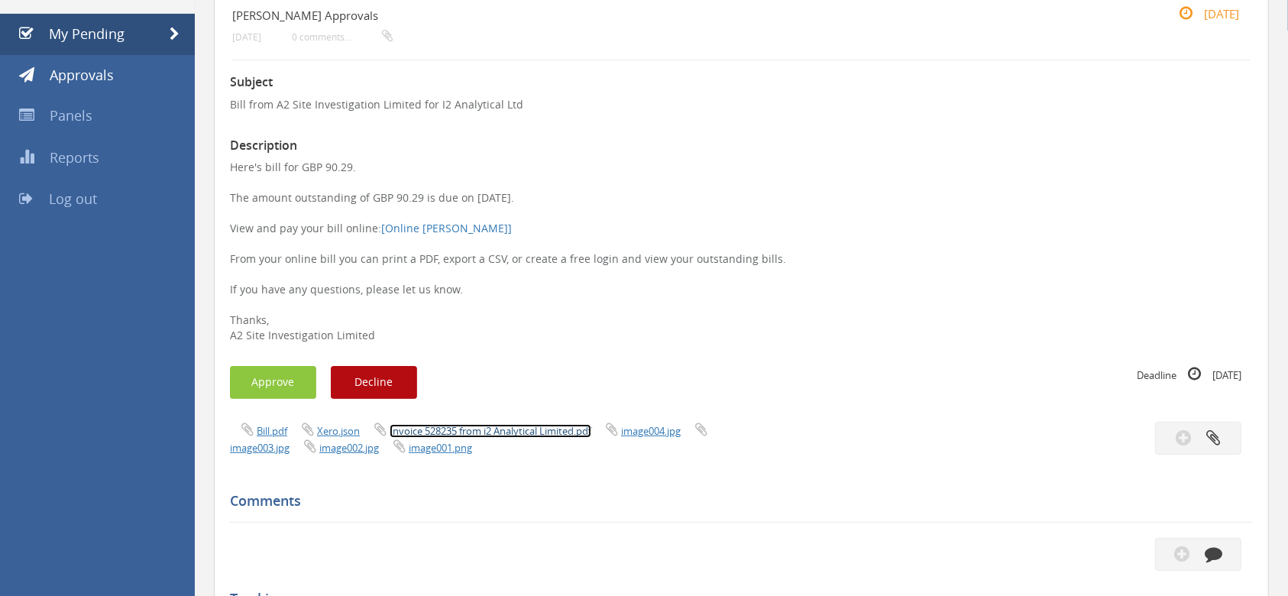
scroll to position [306, 0]
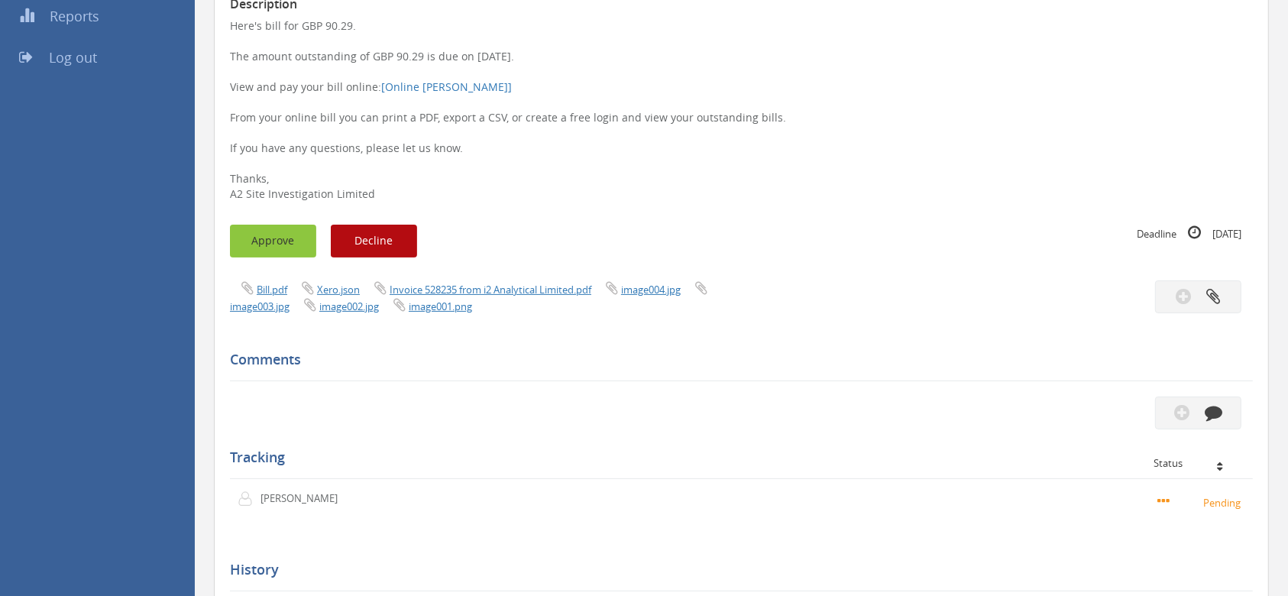
click at [286, 241] on button "Approve" at bounding box center [273, 241] width 86 height 33
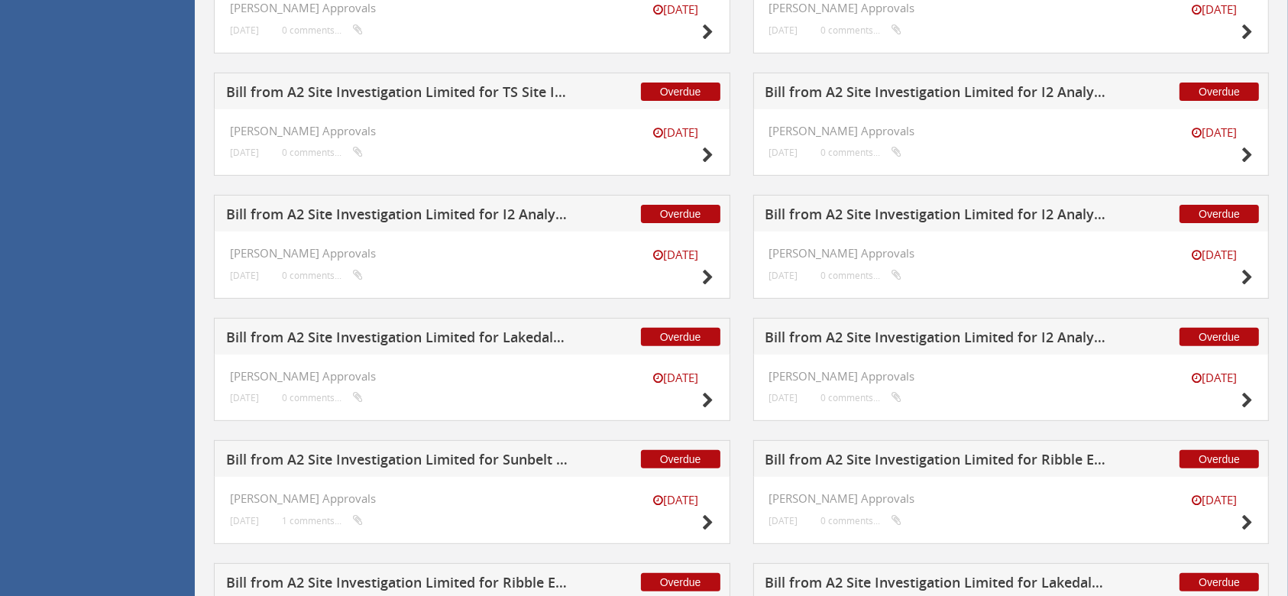
scroll to position [509, 0]
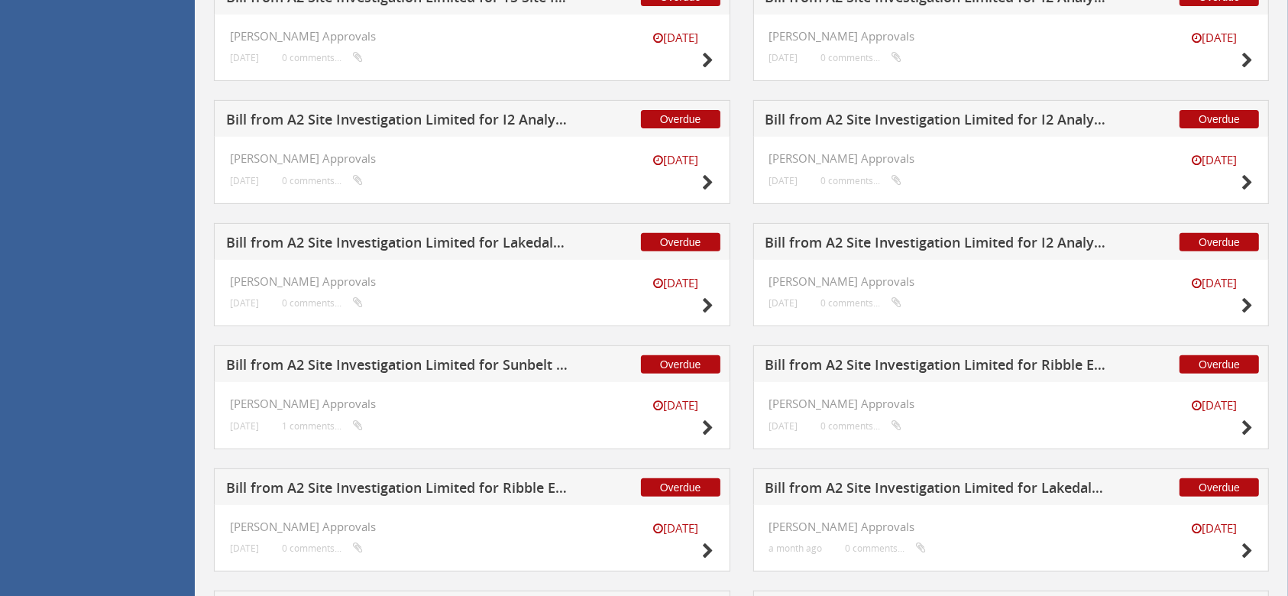
click at [936, 112] on h5 "Bill from A2 Site Investigation Limited for I2 Analytical Ltd" at bounding box center [937, 121] width 344 height 19
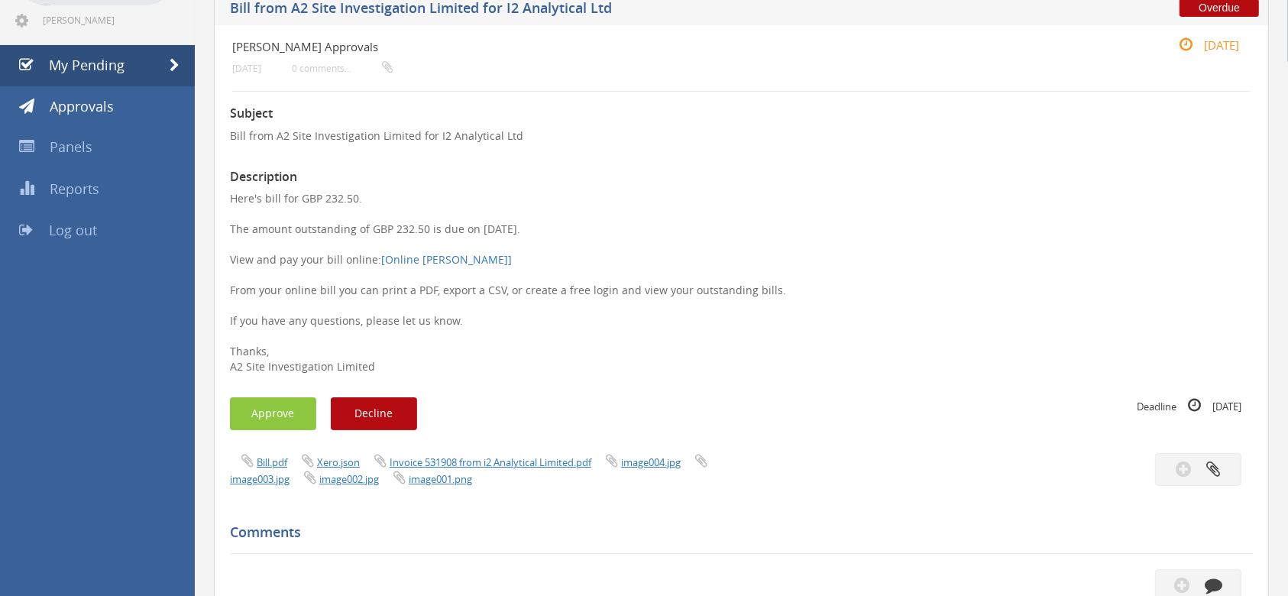
scroll to position [102, 0]
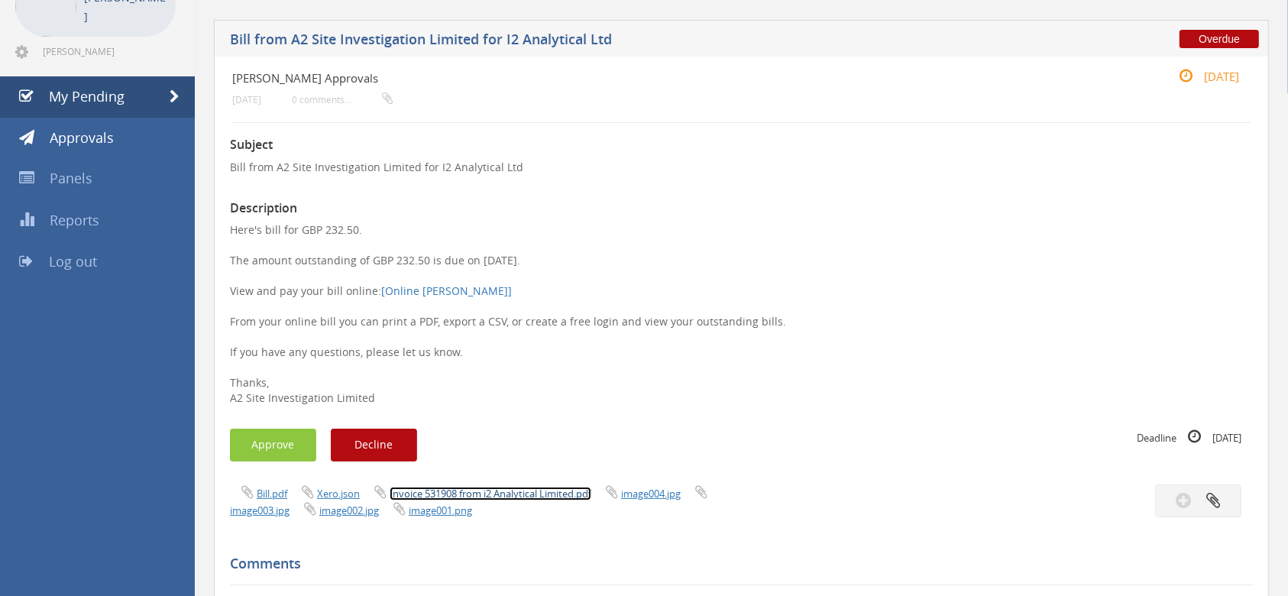
click at [519, 492] on link "Invoice 531908 from i2 Analytical Limited.pdf" at bounding box center [491, 494] width 202 height 14
click at [287, 449] on button "Approve" at bounding box center [273, 445] width 86 height 33
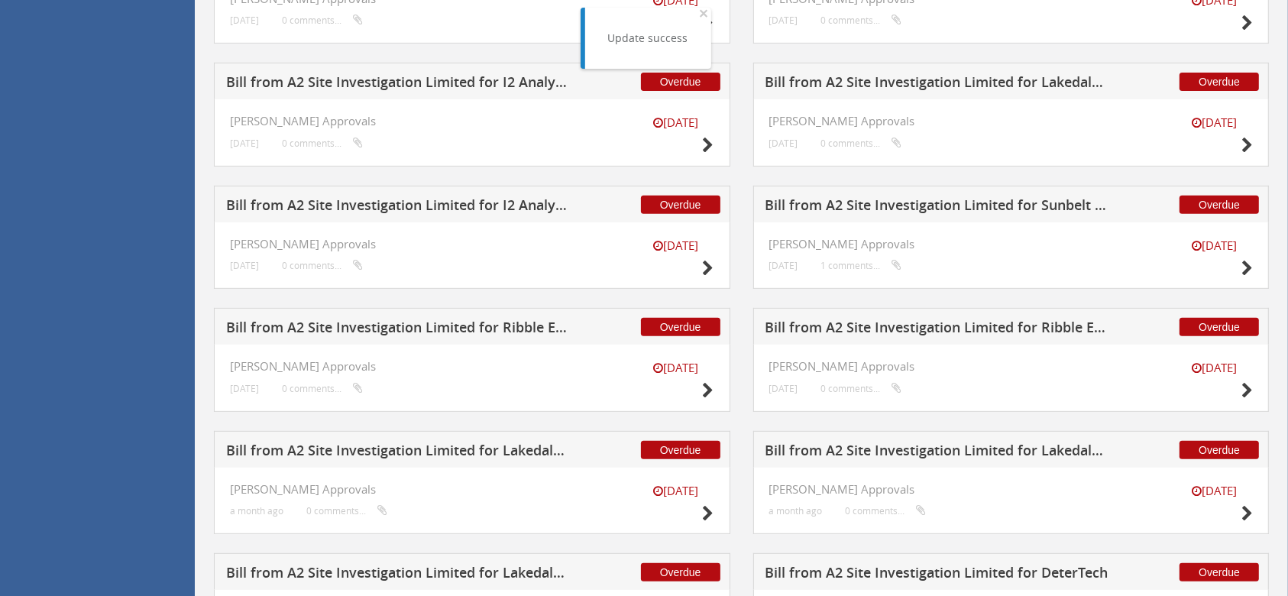
scroll to position [471, 0]
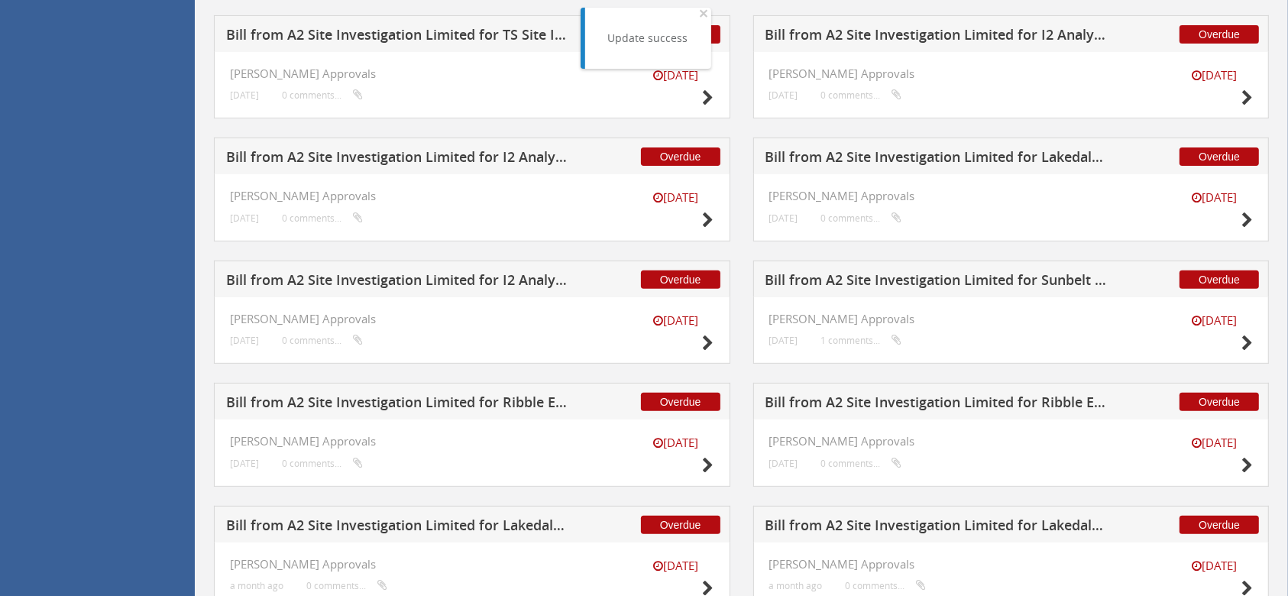
click at [934, 159] on h5 "Bill from A2 Site Investigation Limited for Lakedale Hire" at bounding box center [937, 159] width 344 height 19
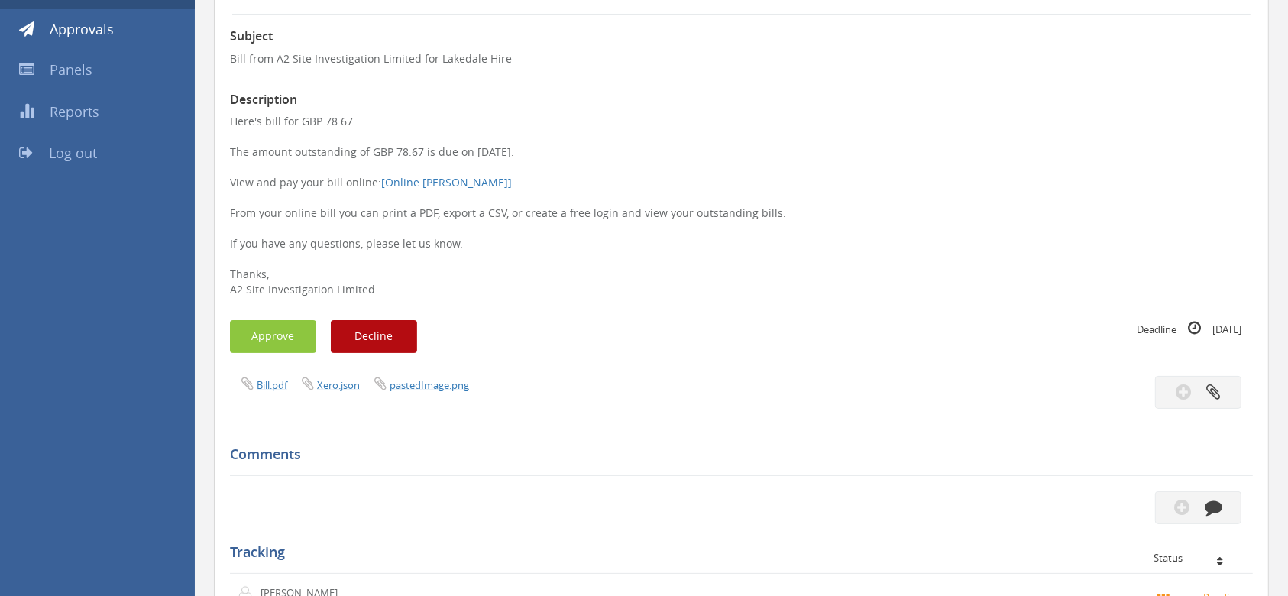
scroll to position [166, 0]
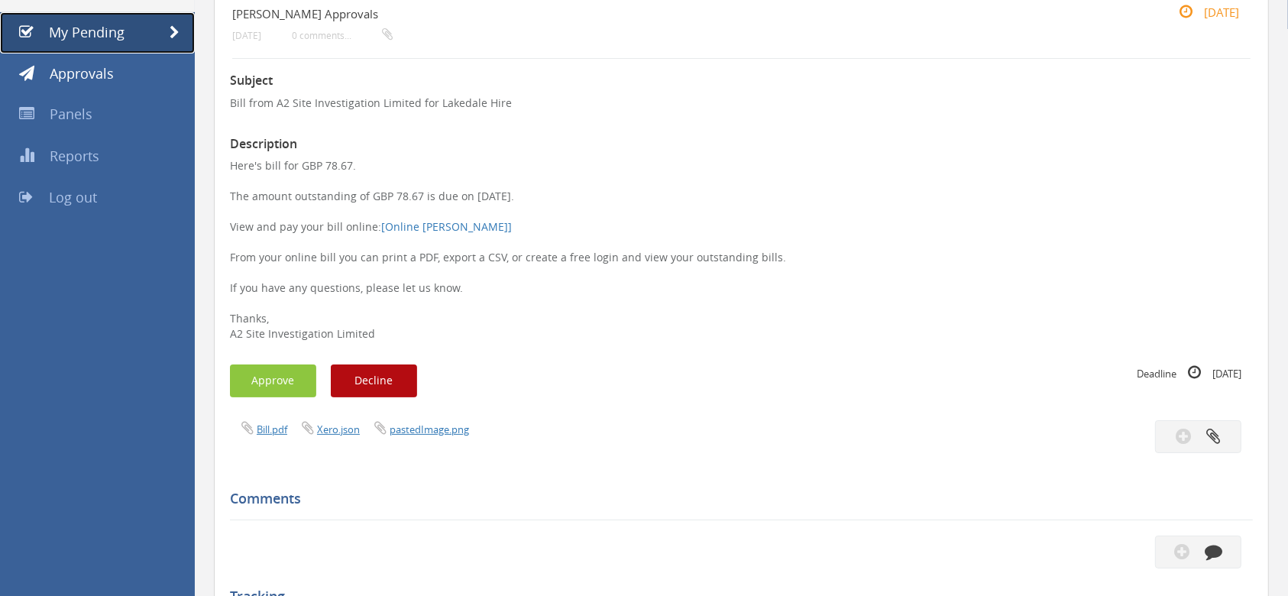
click at [94, 36] on span "My Pending" at bounding box center [87, 32] width 76 height 18
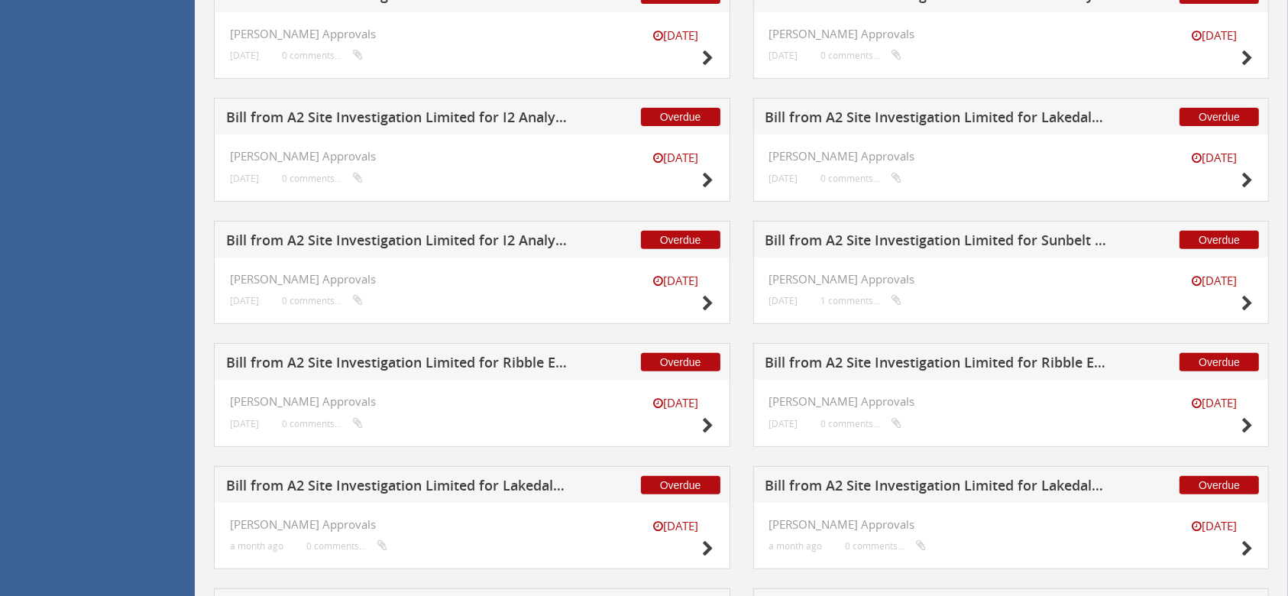
scroll to position [471, 0]
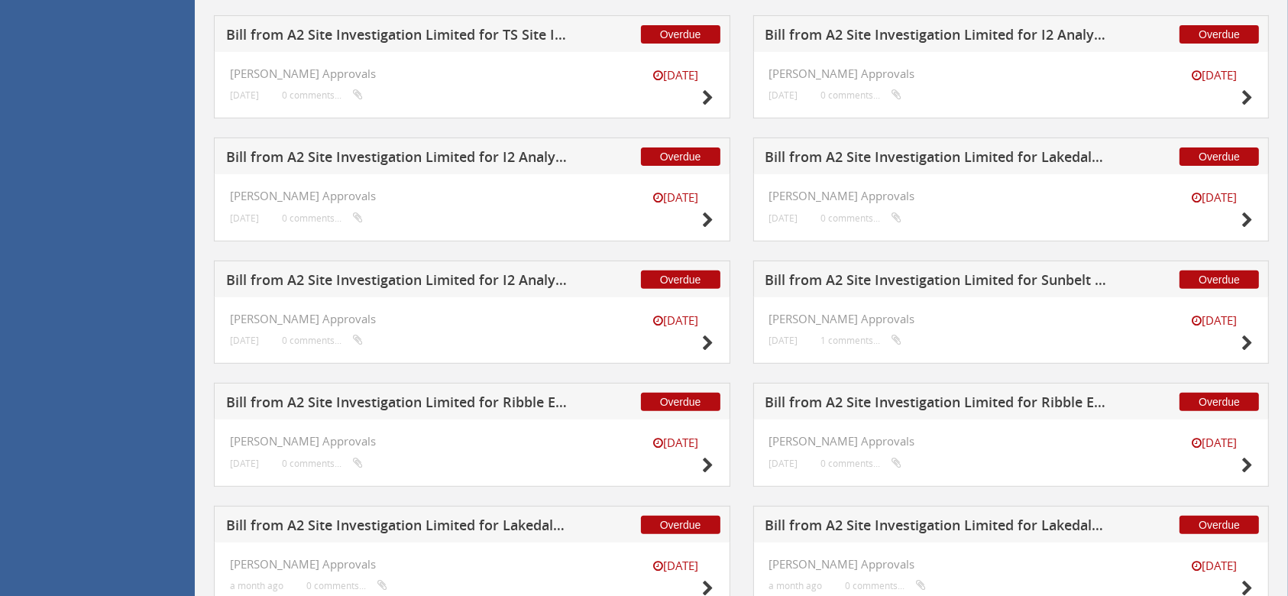
click at [455, 152] on h5 "Bill from A2 Site Investigation Limited for I2 Analytical Ltd" at bounding box center [398, 159] width 344 height 19
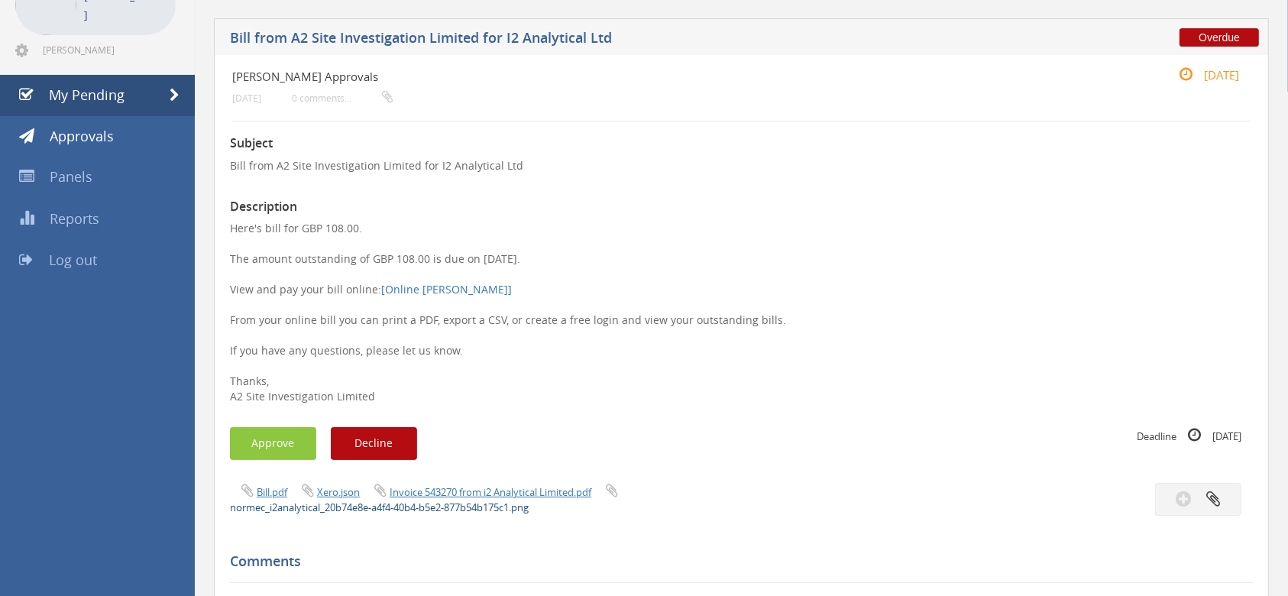
scroll to position [203, 0]
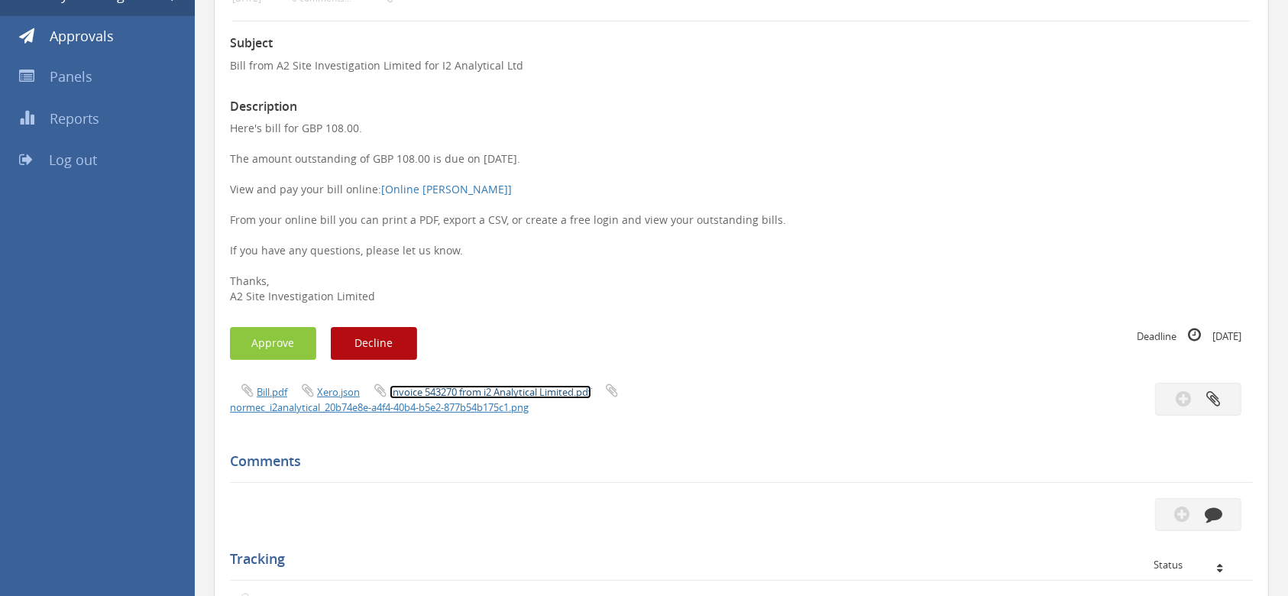
click at [493, 391] on link "Invoice 543270 from i2 Analytical Limited.pdf" at bounding box center [491, 392] width 202 height 14
click at [278, 346] on button "Approve" at bounding box center [273, 343] width 86 height 33
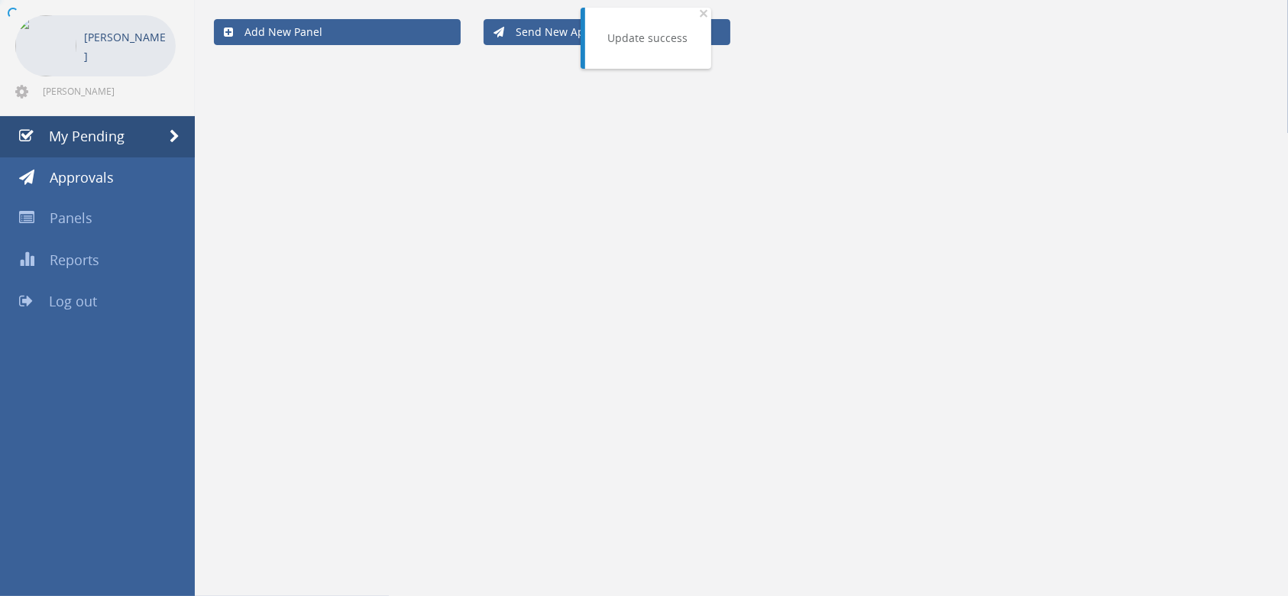
scroll to position [61, 0]
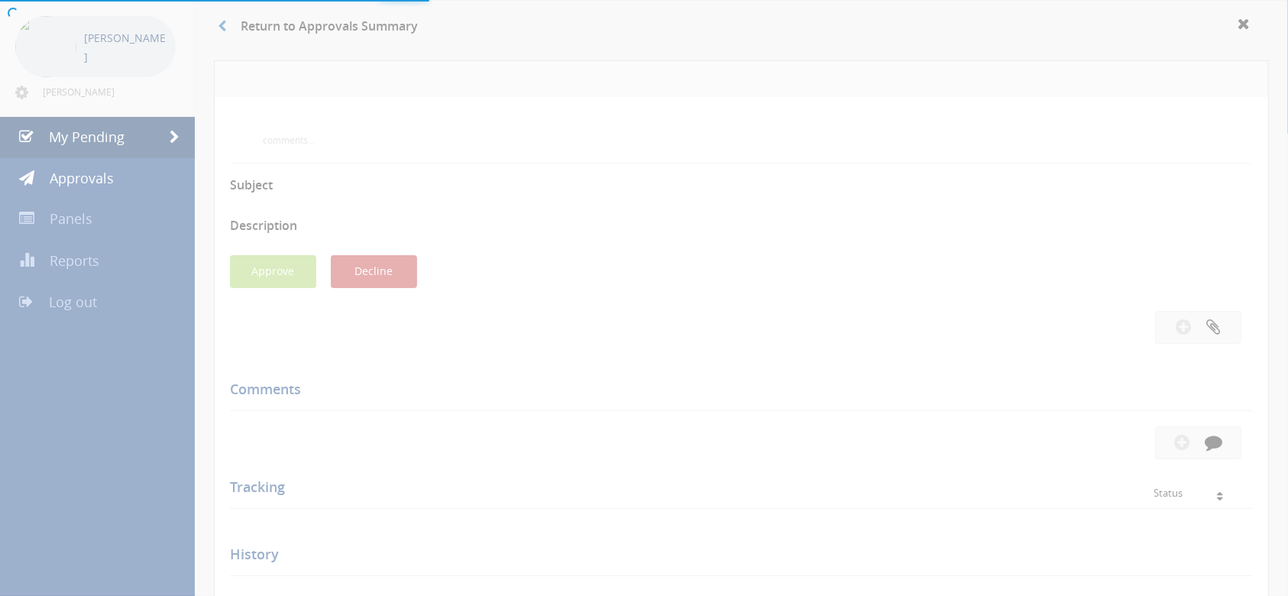
scroll to position [141, 0]
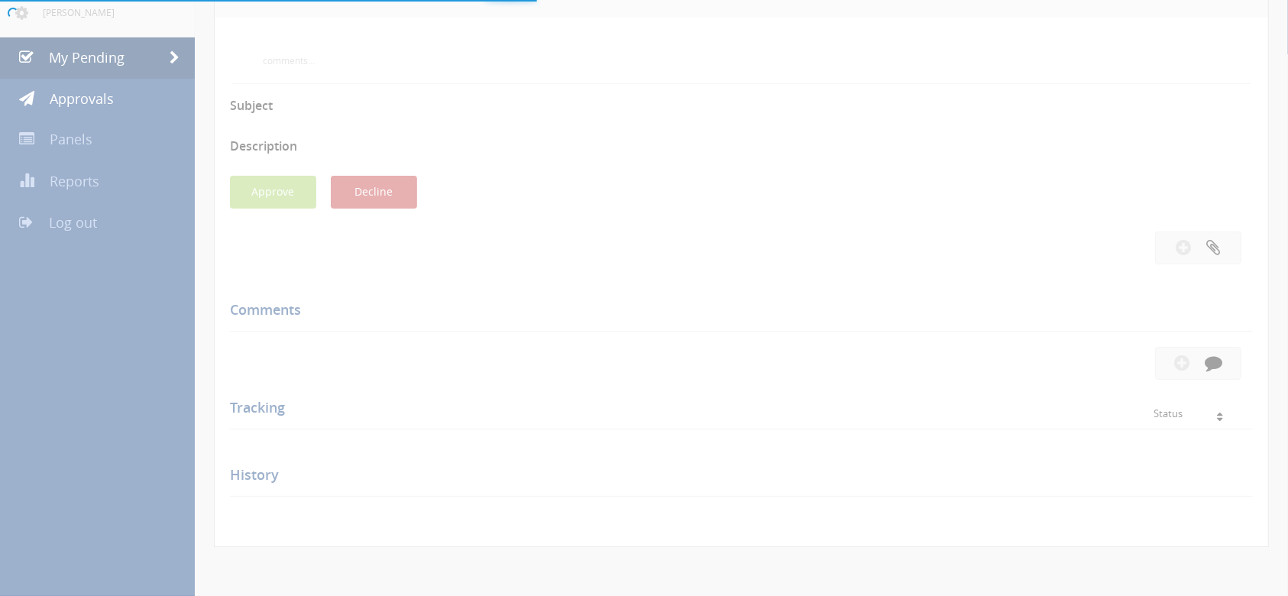
click at [104, 64] on div at bounding box center [644, 298] width 1288 height 596
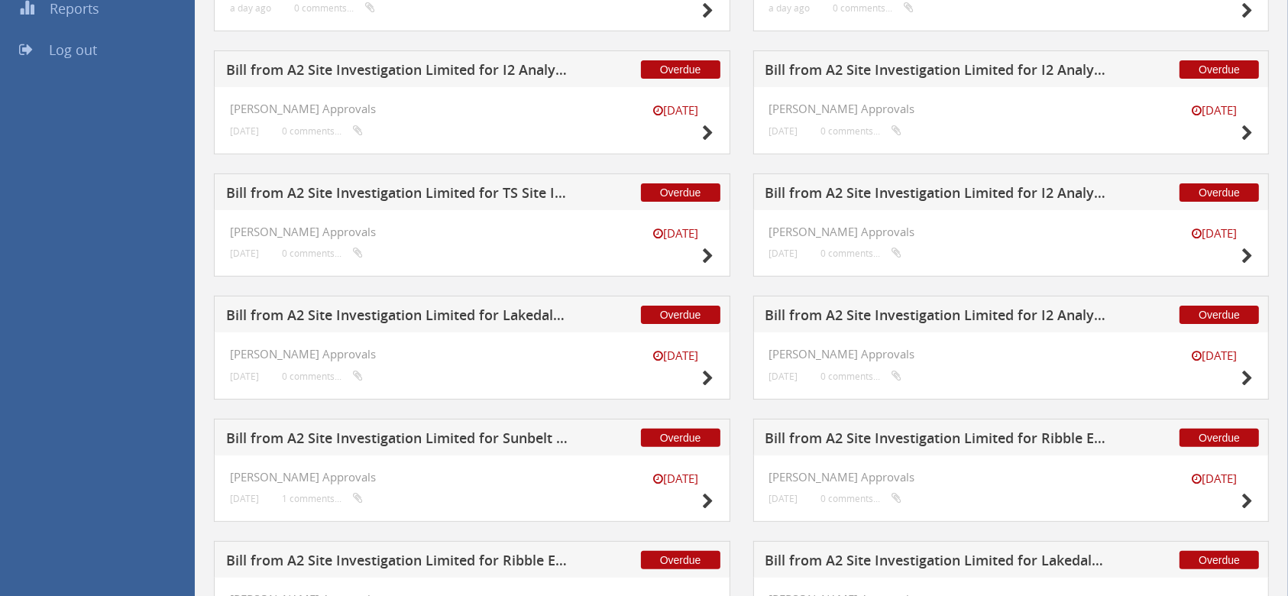
scroll to position [306, 0]
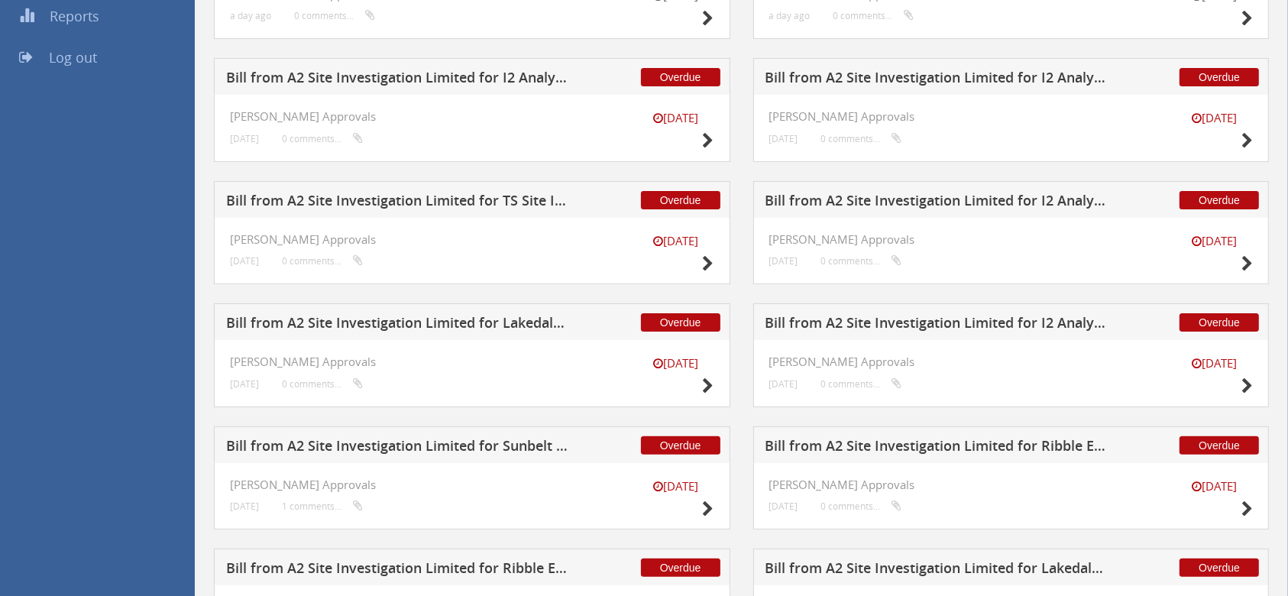
click at [846, 202] on h5 "Bill from A2 Site Investigation Limited for I2 Analytical Ltd" at bounding box center [937, 202] width 344 height 19
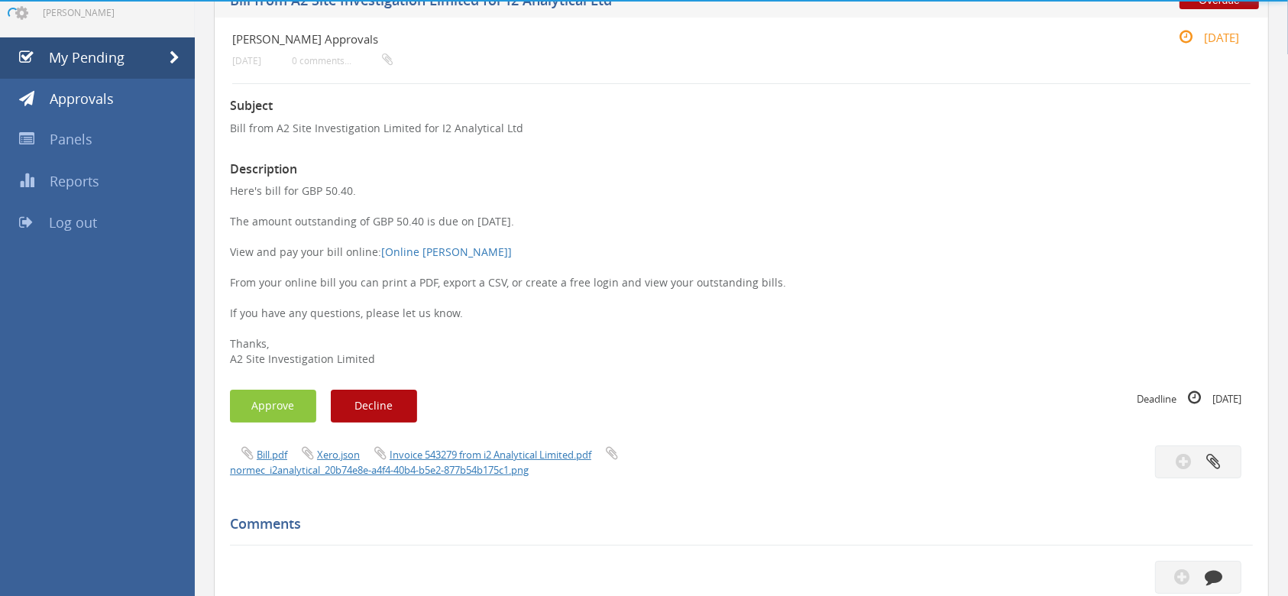
scroll to position [306, 0]
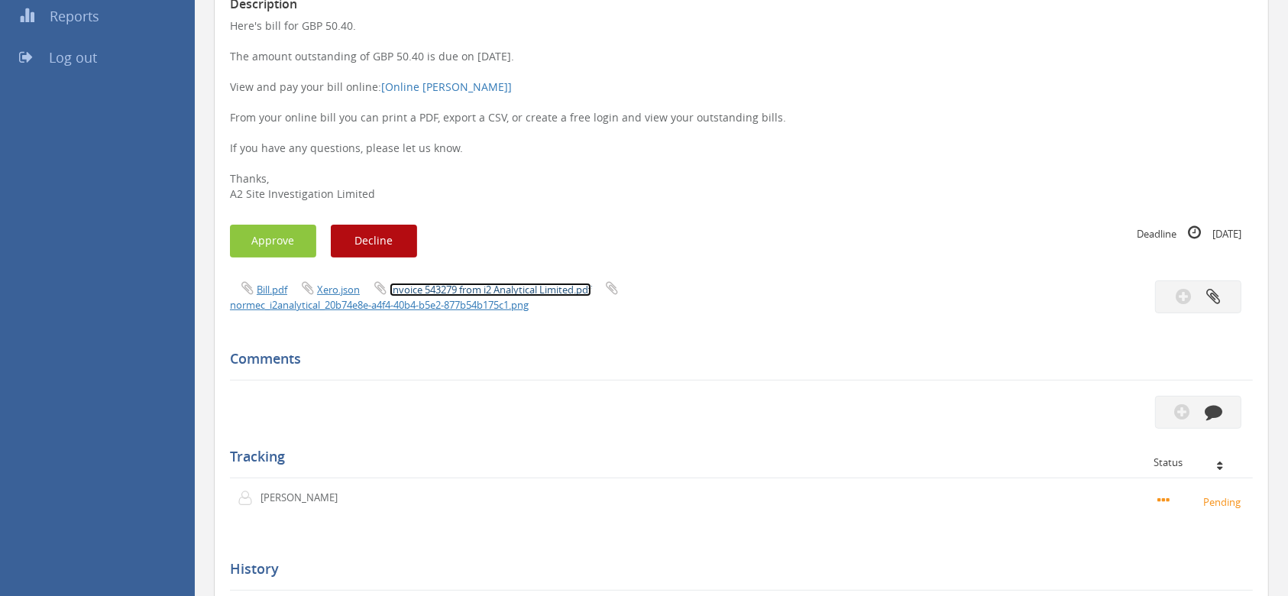
click at [495, 286] on link "Invoice 543279 from i2 Analytical Limited.pdf" at bounding box center [491, 290] width 202 height 14
click at [295, 241] on button "Approve" at bounding box center [273, 241] width 86 height 33
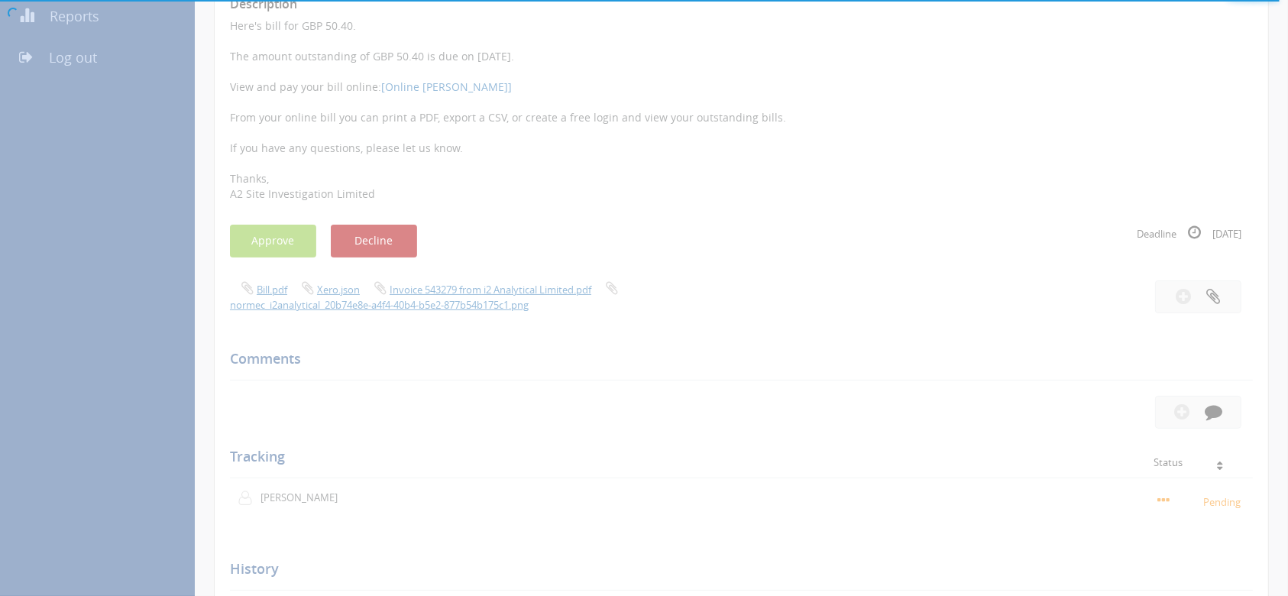
scroll to position [0, 0]
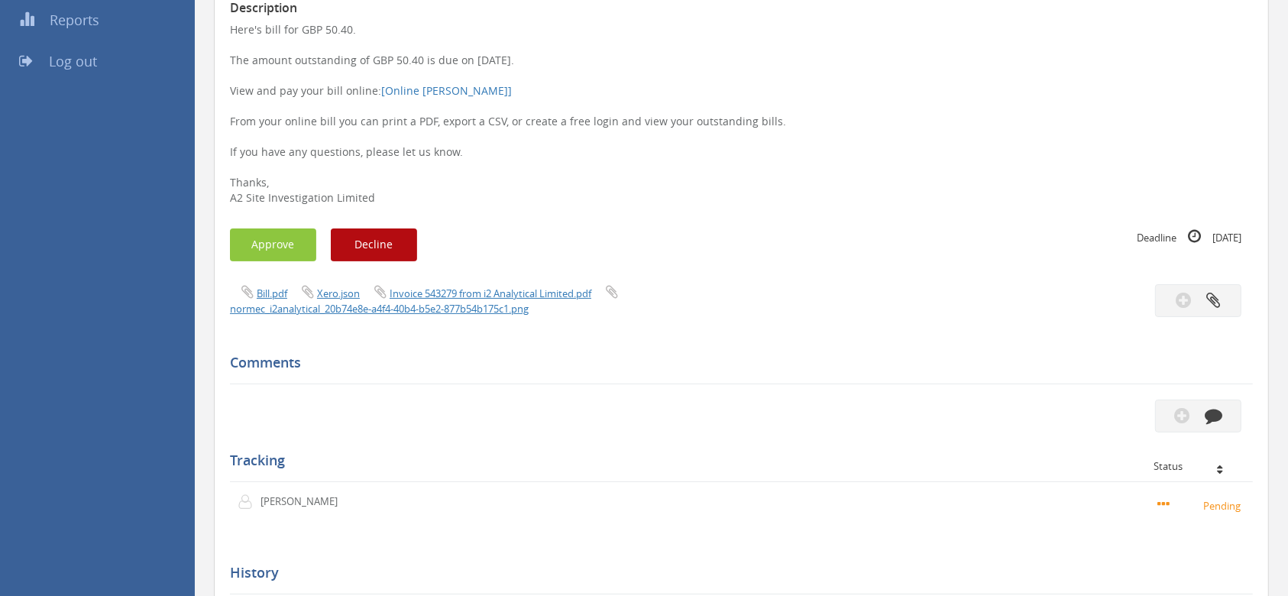
scroll to position [306, 0]
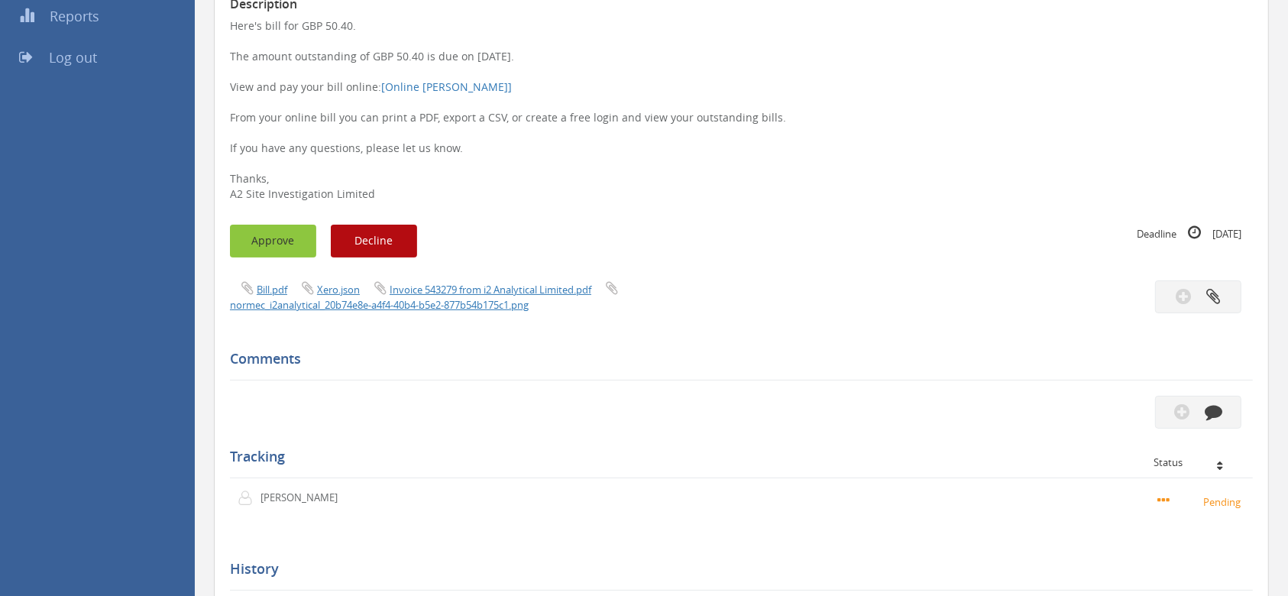
click at [297, 238] on button "Approve" at bounding box center [273, 241] width 86 height 33
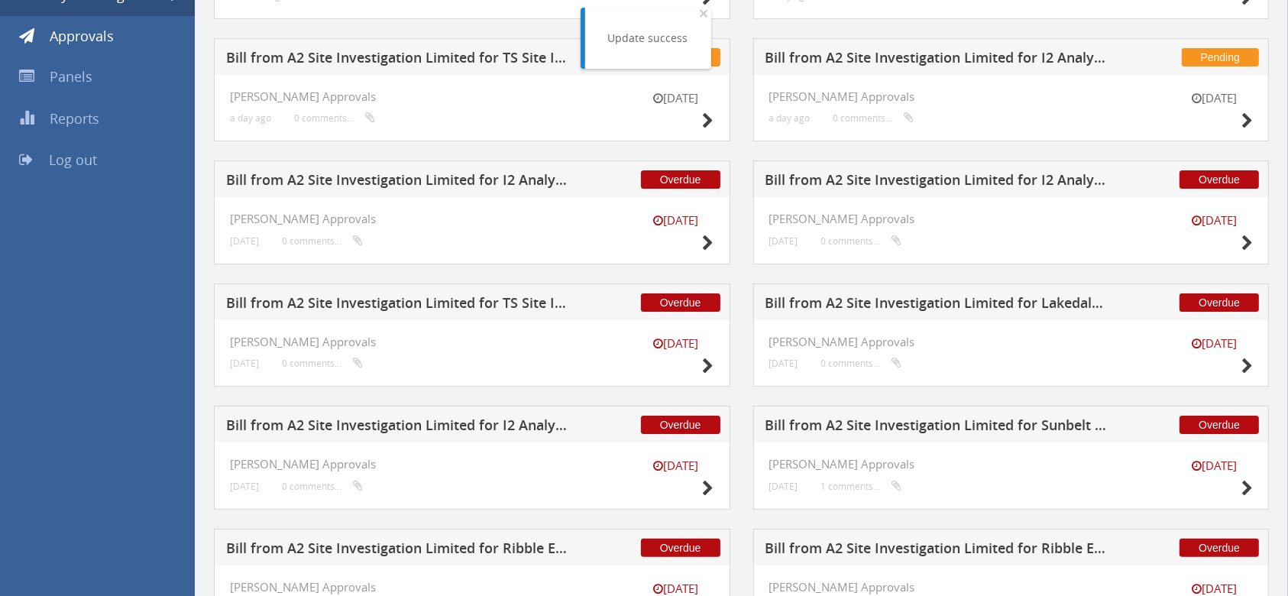
scroll to position [306, 0]
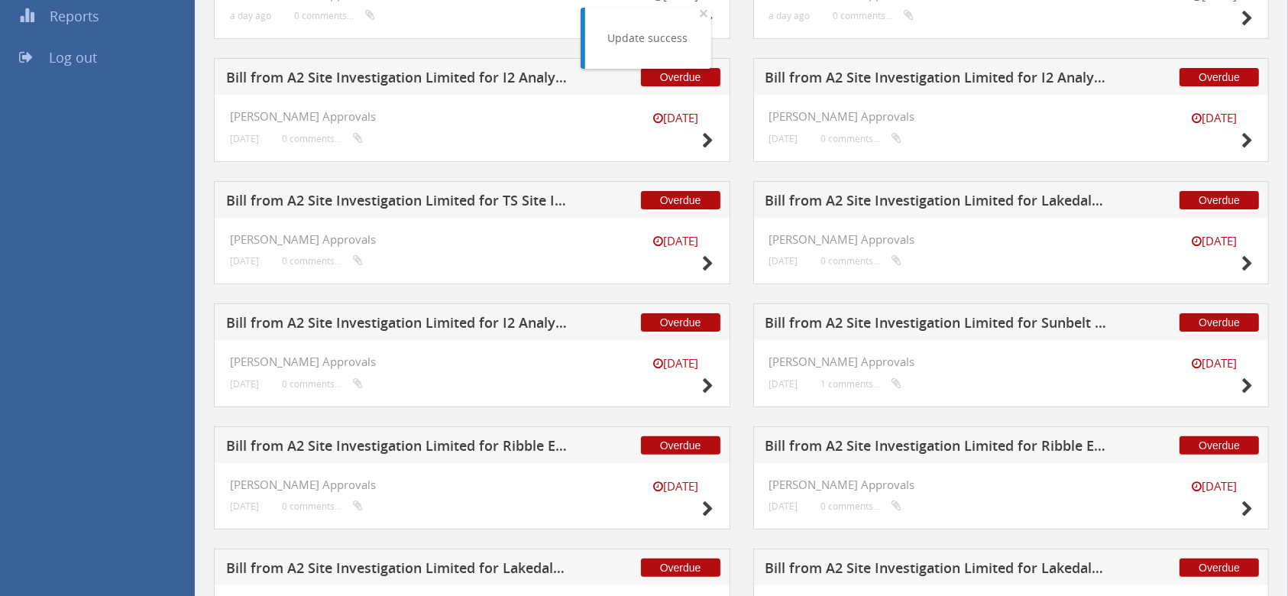
click at [511, 194] on h5 "Bill from A2 Site Investigation Limited for TS Site Investigation Ltd" at bounding box center [398, 202] width 344 height 19
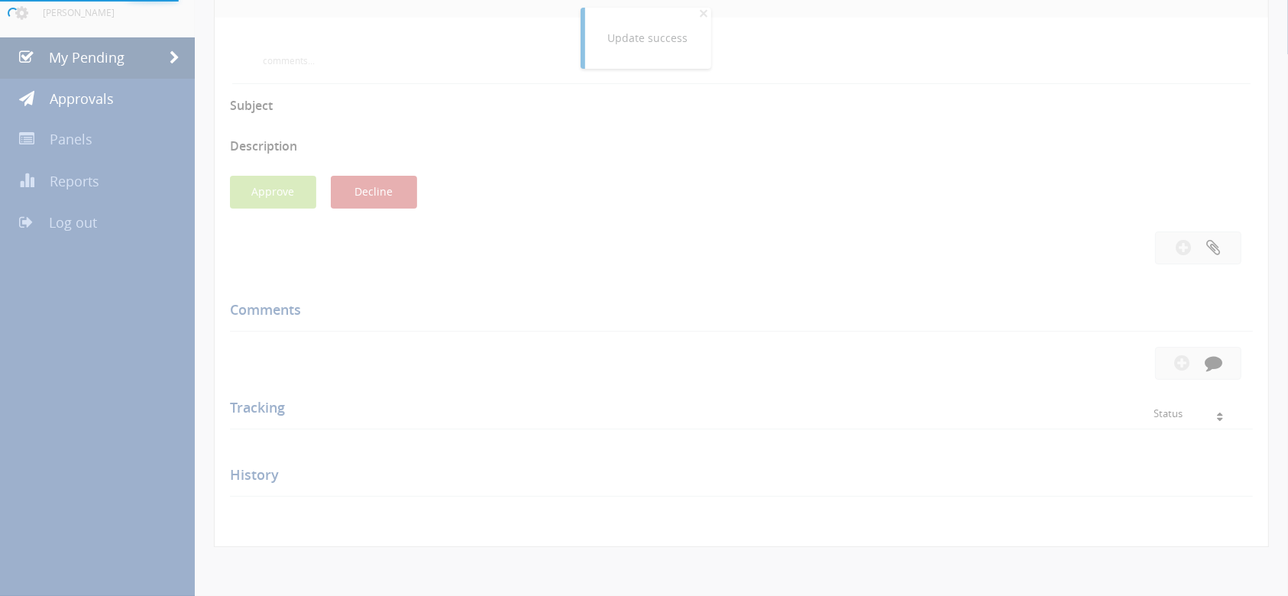
scroll to position [306, 0]
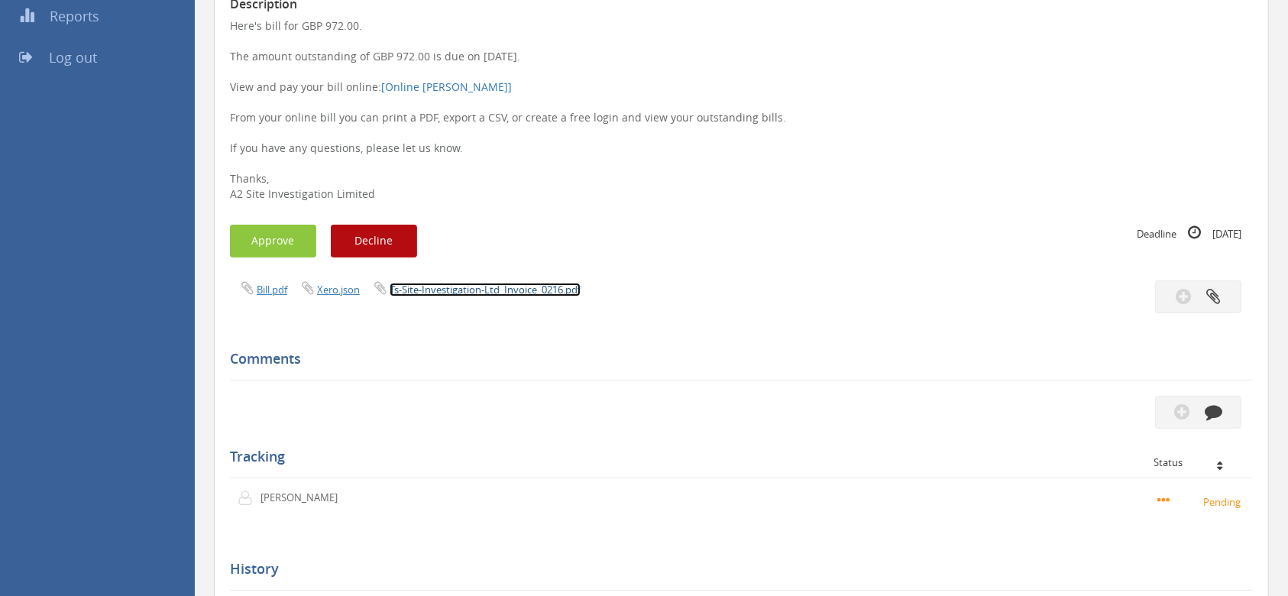
click at [531, 293] on link "Ts-Site-Investigation-Ltd_Invoice_0216.pdf" at bounding box center [485, 290] width 191 height 14
click at [306, 241] on button "Approve" at bounding box center [273, 241] width 86 height 33
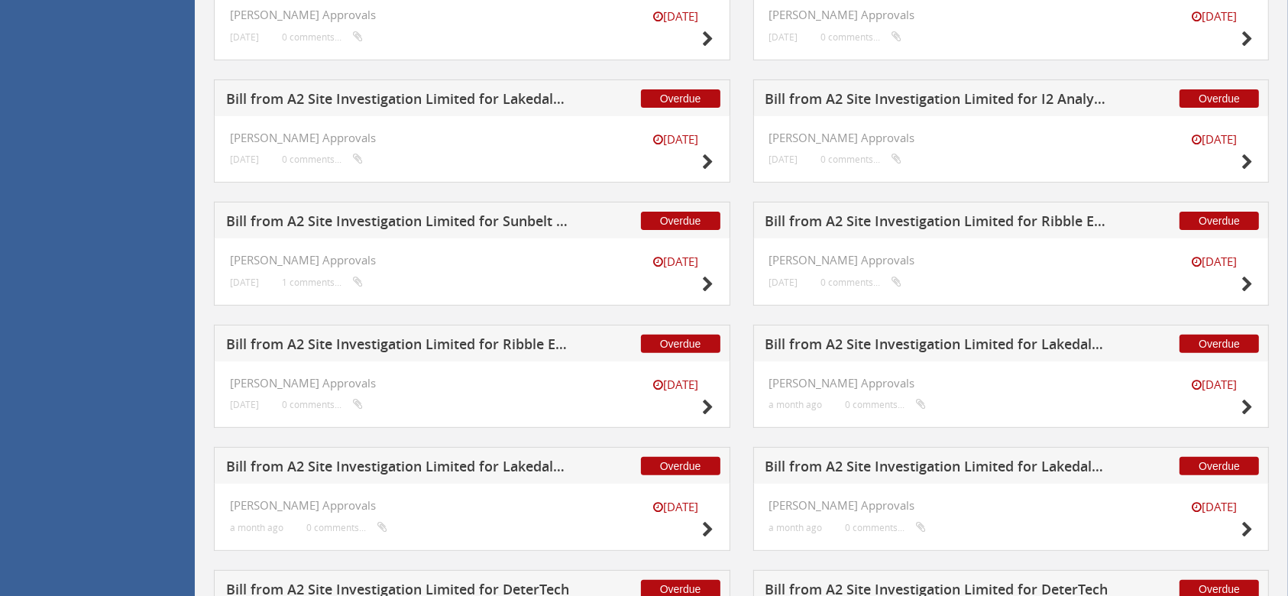
scroll to position [306, 0]
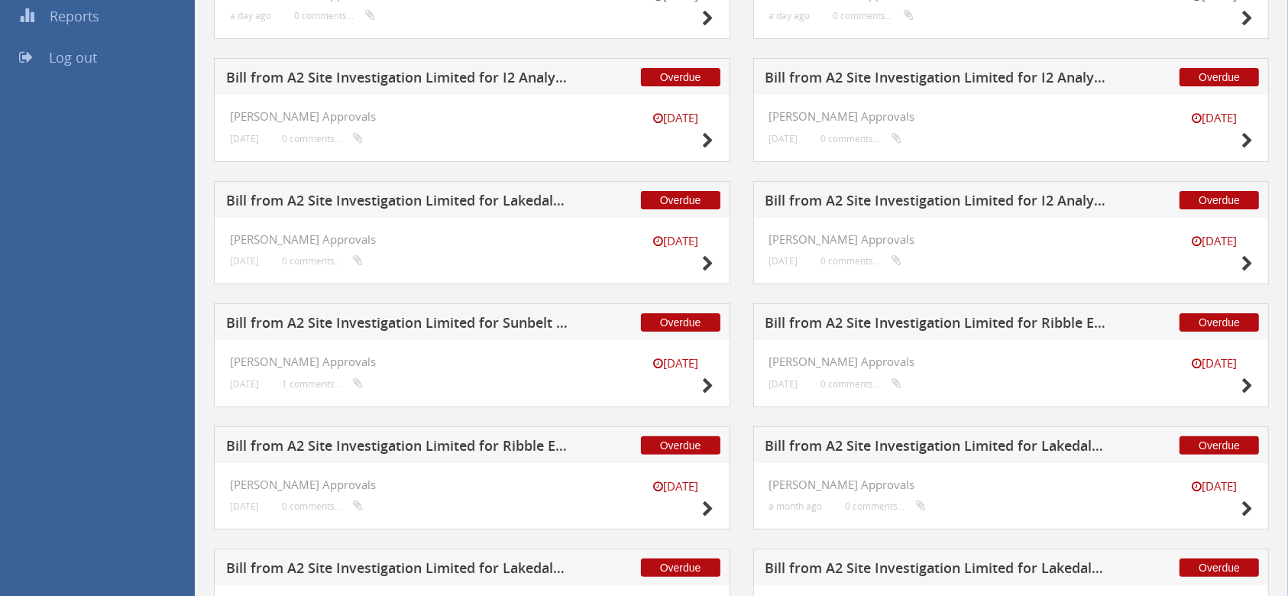
click at [1023, 79] on h5 "Bill from A2 Site Investigation Limited for I2 Analytical Ltd" at bounding box center [937, 79] width 344 height 19
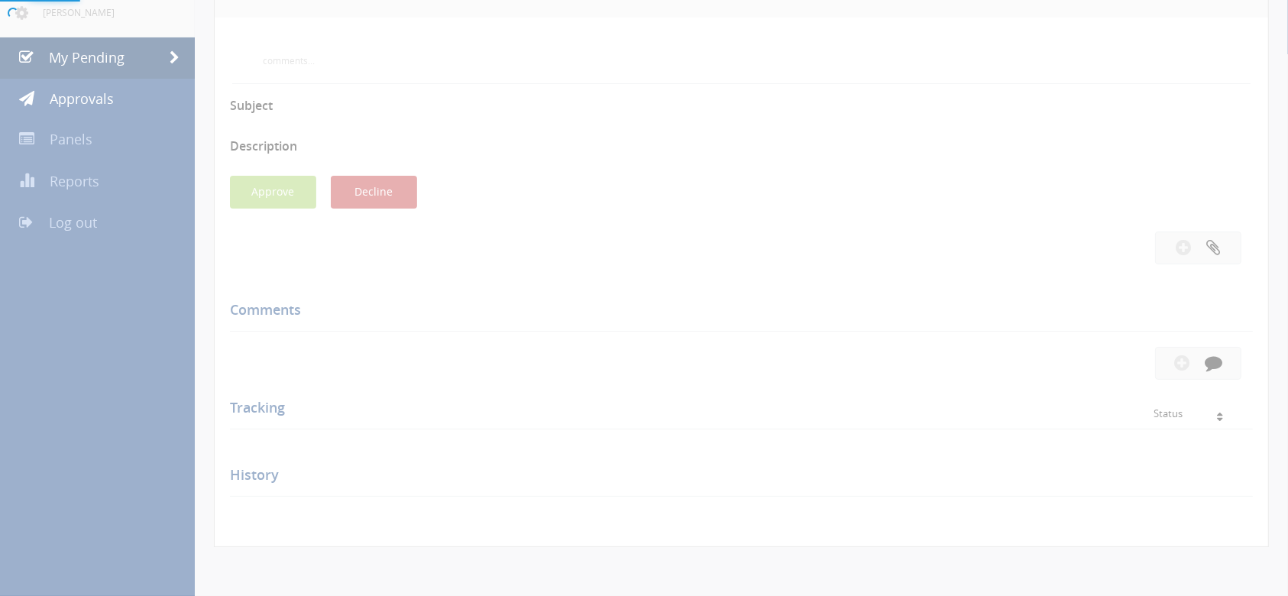
scroll to position [306, 0]
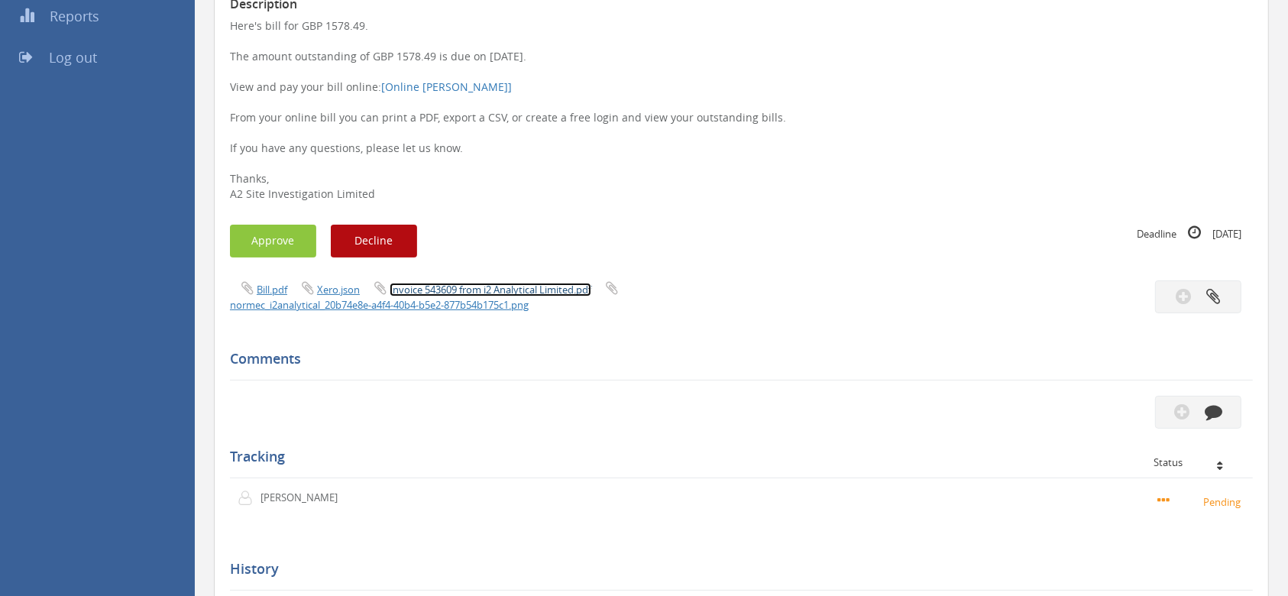
click at [487, 286] on link "Invoice 543609 from i2 Analytical Limited.pdf" at bounding box center [491, 290] width 202 height 14
